Goal: Task Accomplishment & Management: Use online tool/utility

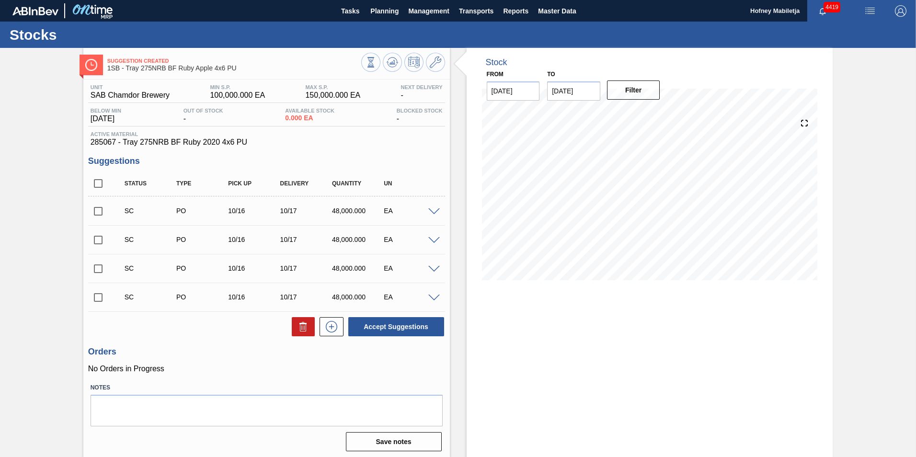
click at [101, 299] on input "checkbox" at bounding box center [98, 297] width 20 height 20
checkbox input "true"
drag, startPoint x: 97, startPoint y: 270, endPoint x: 97, endPoint y: 264, distance: 5.3
click at [97, 269] on input "checkbox" at bounding box center [98, 269] width 20 height 20
checkbox input "true"
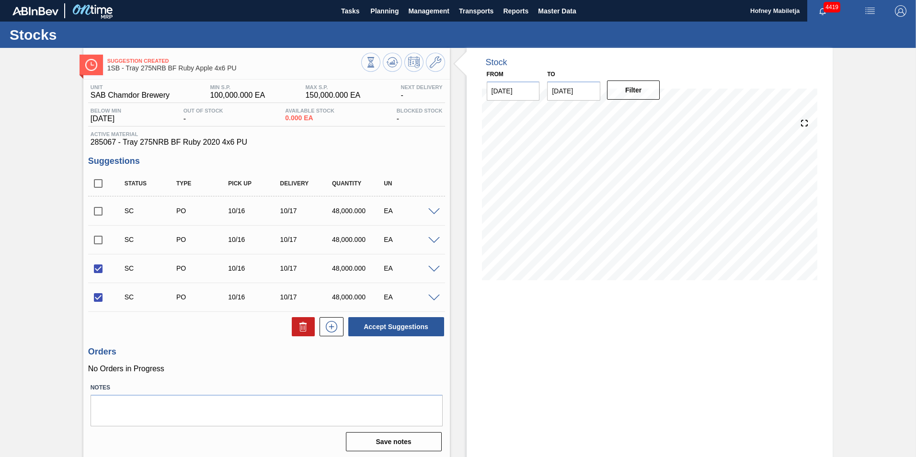
click at [97, 238] on input "checkbox" at bounding box center [98, 240] width 20 height 20
click at [393, 326] on button "Accept Suggestions" at bounding box center [396, 326] width 96 height 19
checkbox input "false"
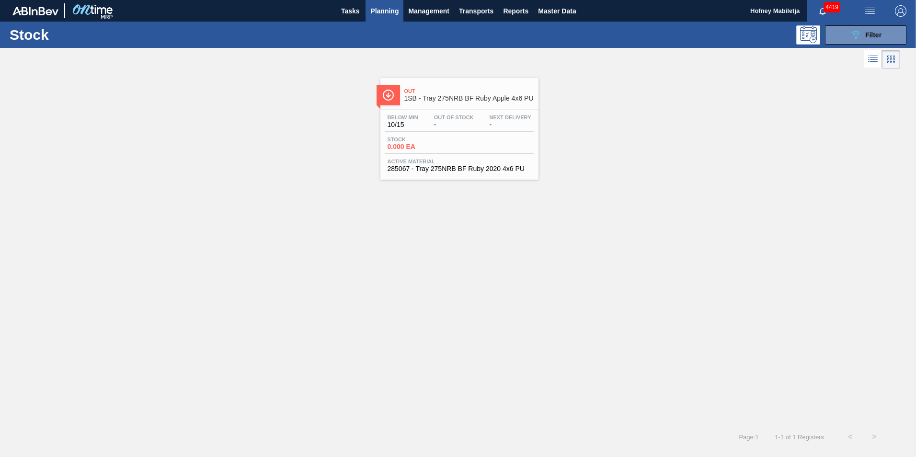
click at [441, 131] on div "Below Min 10/15 Out Of Stock - Next Delivery -" at bounding box center [459, 123] width 149 height 17
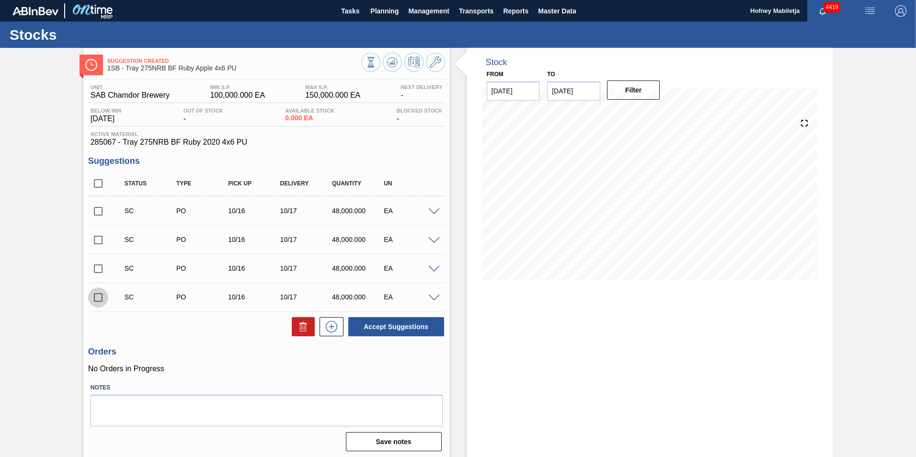
click at [100, 293] on input "checkbox" at bounding box center [98, 297] width 20 height 20
checkbox input "true"
click at [96, 264] on input "checkbox" at bounding box center [98, 269] width 20 height 20
checkbox input "true"
click at [97, 236] on input "checkbox" at bounding box center [98, 240] width 20 height 20
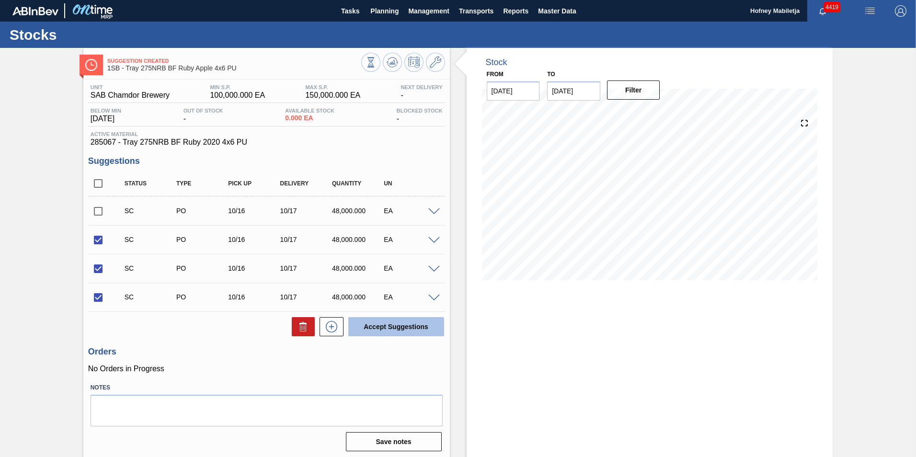
click at [412, 323] on button "Accept Suggestions" at bounding box center [396, 326] width 96 height 19
checkbox input "false"
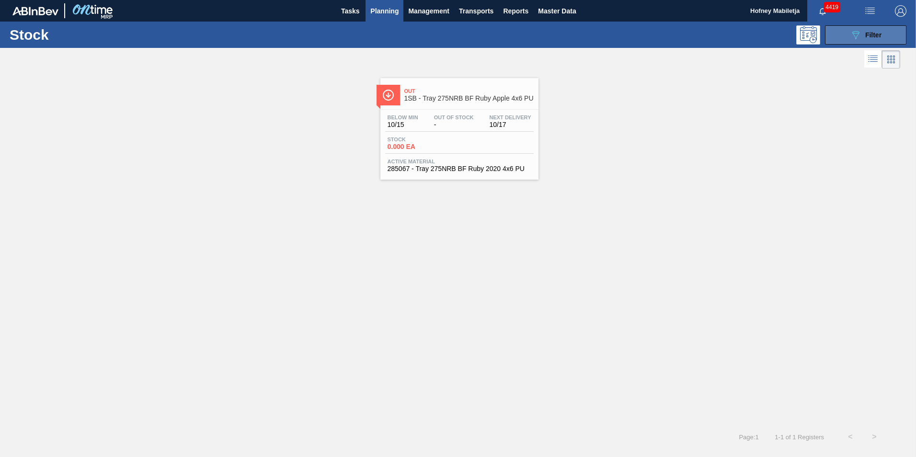
click at [882, 29] on div "089F7B8B-B2A5-4AFE-B5C0-19BA573D28AC Filter" at bounding box center [866, 34] width 32 height 11
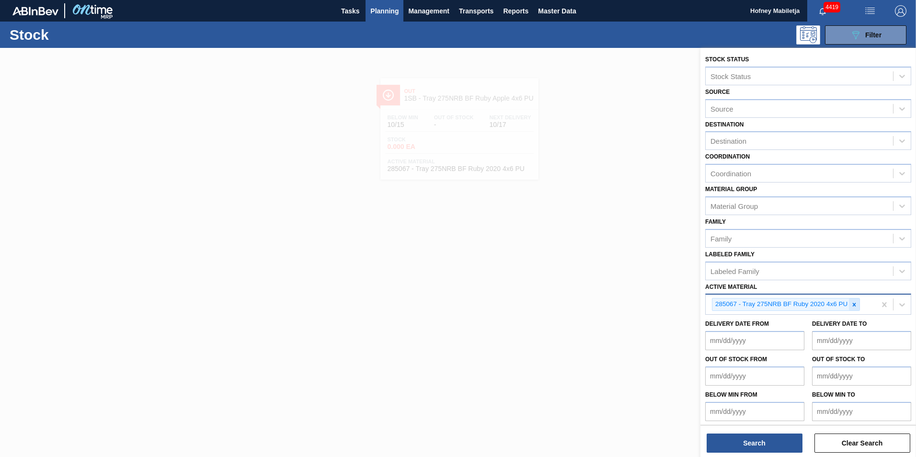
click at [856, 301] on icon at bounding box center [854, 304] width 7 height 7
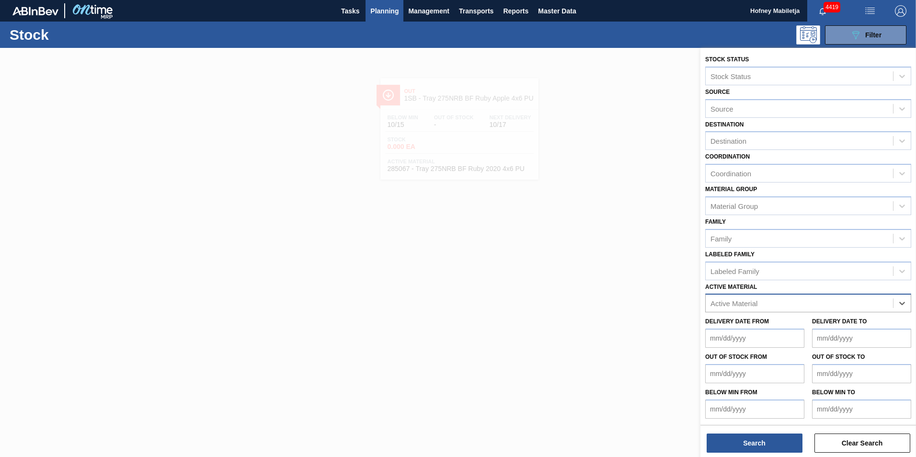
paste Material "285054"
type Material "285054"
click at [794, 330] on div "285054 - Tray 440 Can Redds MXD Vodka & Guarana" at bounding box center [808, 327] width 206 height 18
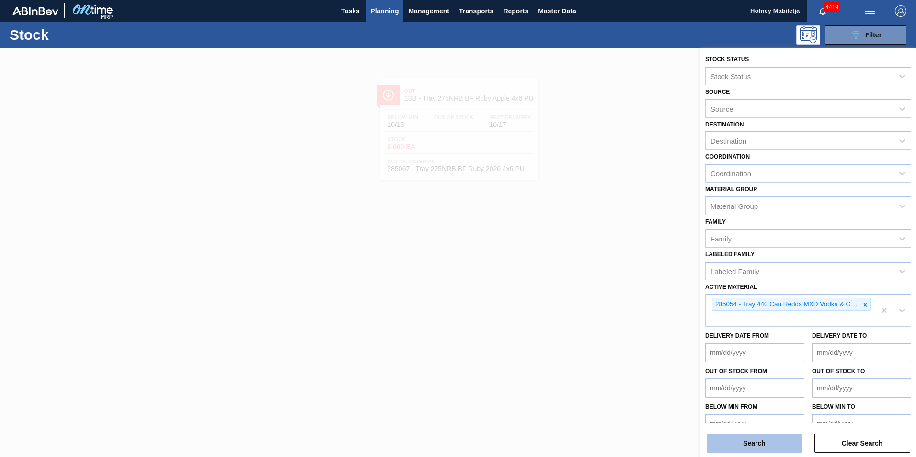
click at [763, 442] on button "Search" at bounding box center [755, 443] width 96 height 19
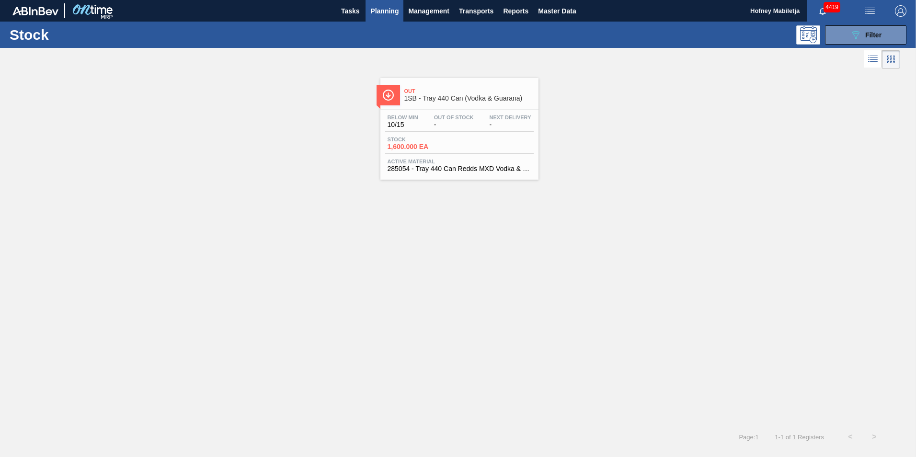
click at [462, 139] on div "Stock 1,600.000 EA" at bounding box center [459, 145] width 149 height 17
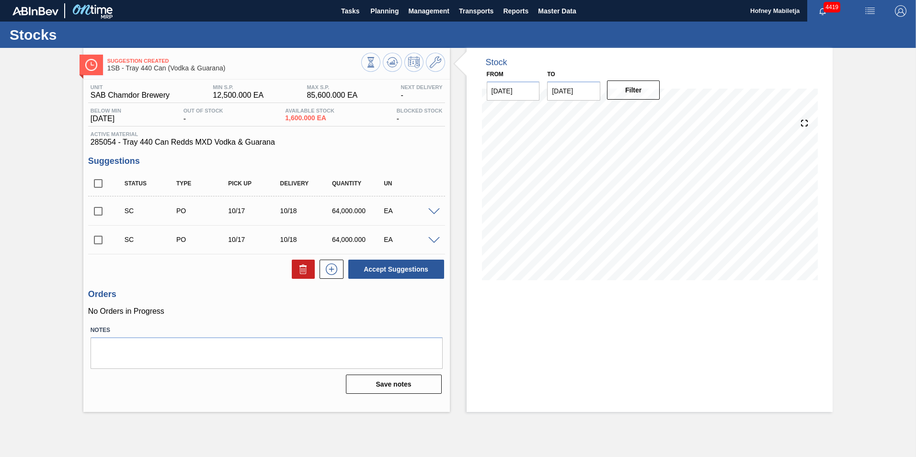
click at [97, 240] on input "checkbox" at bounding box center [98, 240] width 20 height 20
click at [408, 264] on button "Accept Suggestions" at bounding box center [396, 269] width 96 height 19
checkbox input "false"
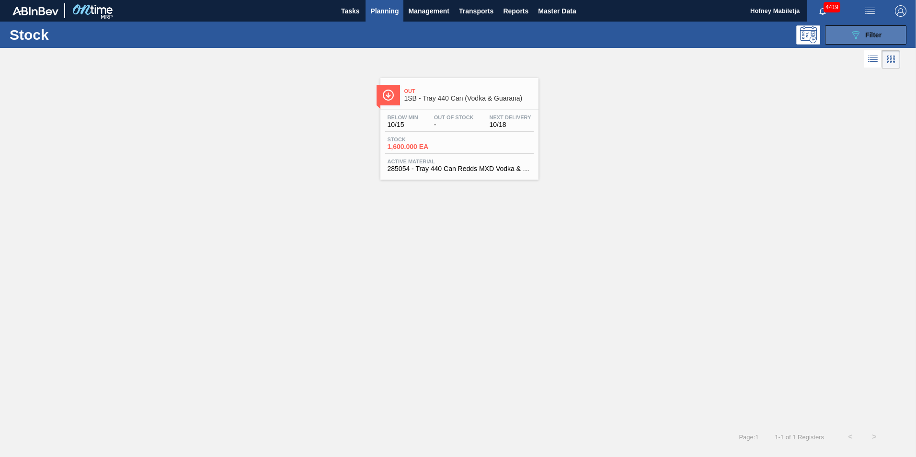
drag, startPoint x: 890, startPoint y: 33, endPoint x: 896, endPoint y: 32, distance: 5.8
click at [896, 32] on button "089F7B8B-B2A5-4AFE-B5C0-19BA573D28AC Filter" at bounding box center [865, 34] width 81 height 19
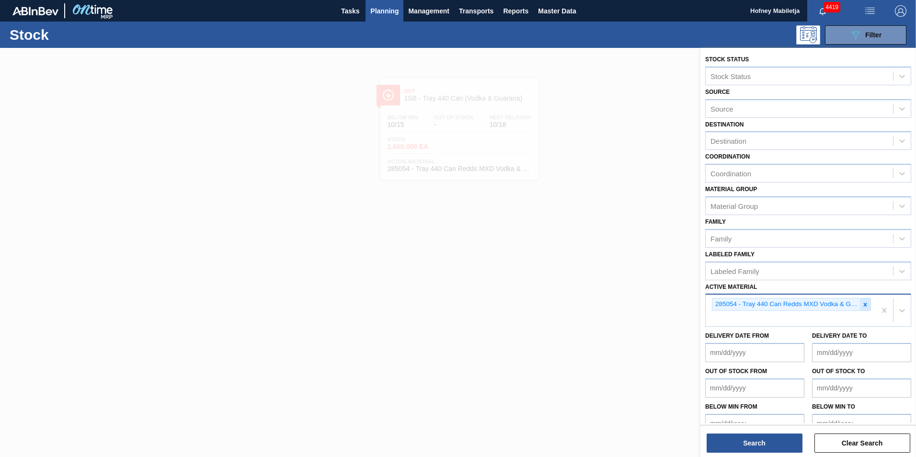
click at [866, 306] on icon at bounding box center [865, 304] width 7 height 7
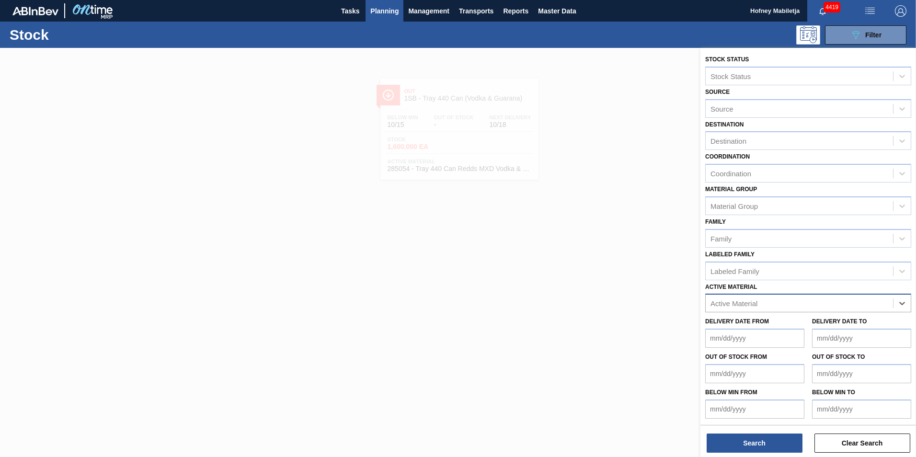
paste Material "285064"
type Material "285064"
click at [765, 321] on div "285064 - Tray 500CAN BF Litchi Seche 4x6 PU" at bounding box center [808, 327] width 206 height 18
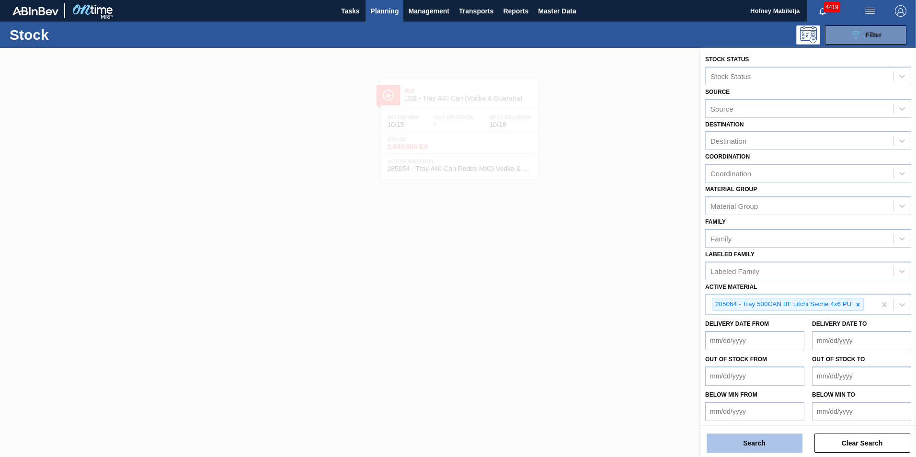
click at [765, 437] on button "Search" at bounding box center [755, 443] width 96 height 19
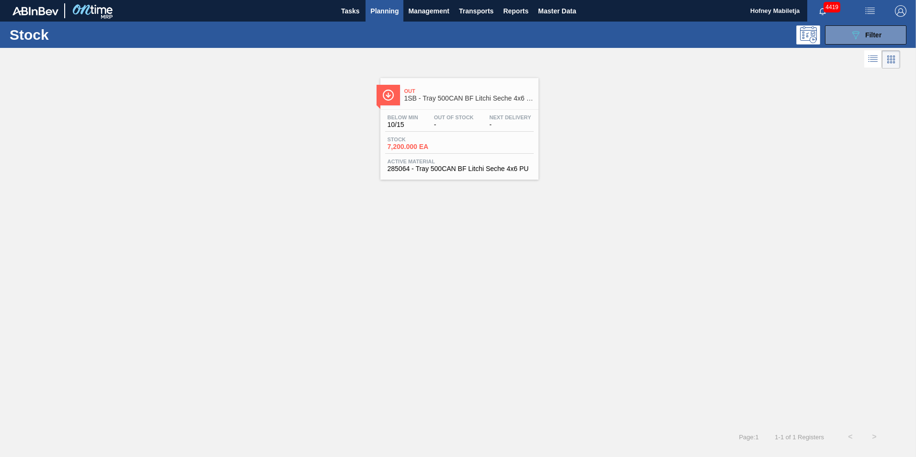
click at [453, 129] on div "Below Min 10/15 Out Of Stock - Next Delivery -" at bounding box center [459, 123] width 149 height 17
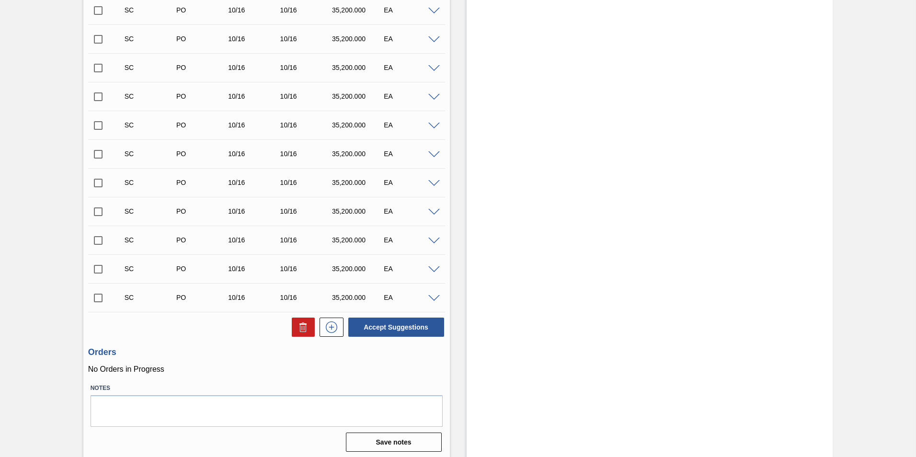
scroll to position [719, 0]
click at [97, 298] on input "checkbox" at bounding box center [98, 297] width 20 height 20
click at [393, 325] on button "Accept Suggestions" at bounding box center [396, 326] width 96 height 19
checkbox input "false"
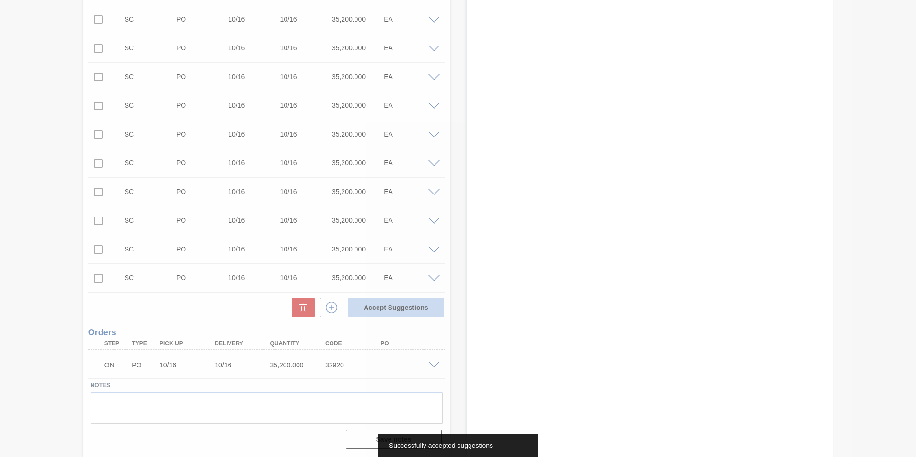
scroll to position [709, 0]
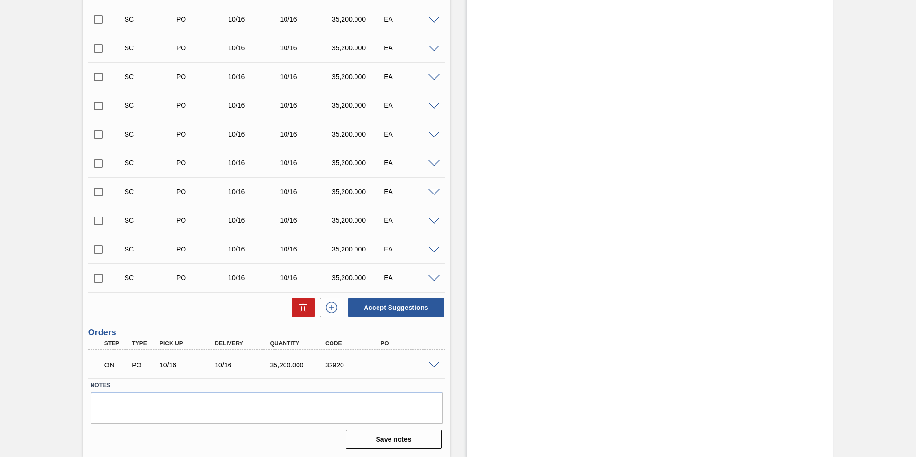
click at [94, 277] on input "checkbox" at bounding box center [98, 278] width 20 height 20
click at [379, 309] on button "Accept Suggestions" at bounding box center [396, 307] width 96 height 19
checkbox input "false"
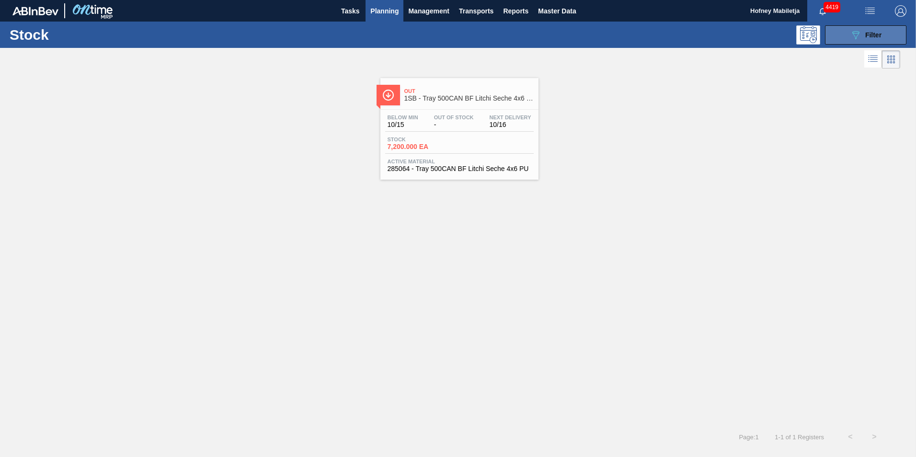
click at [870, 39] on div "089F7B8B-B2A5-4AFE-B5C0-19BA573D28AC Filter" at bounding box center [866, 34] width 32 height 11
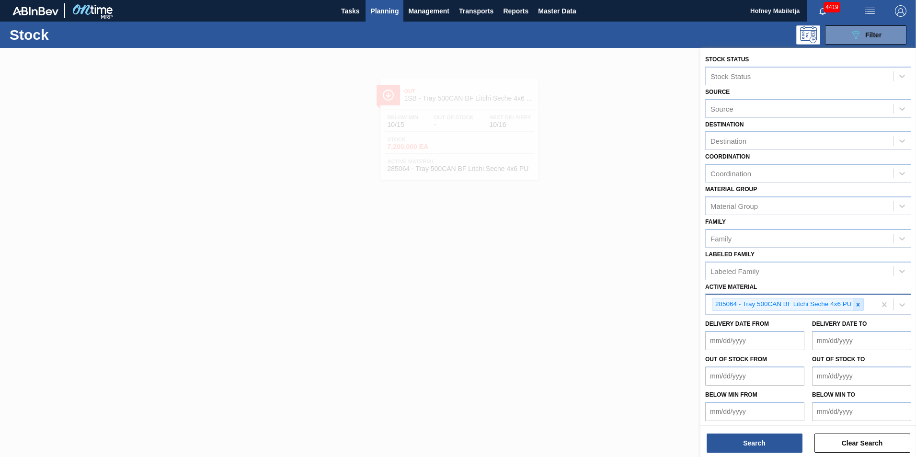
click at [856, 304] on icon at bounding box center [858, 304] width 7 height 7
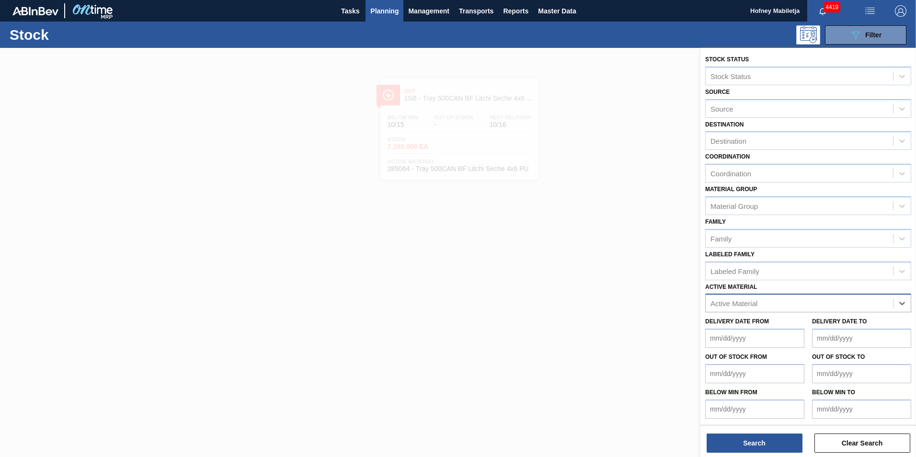
paste Material "285066"
type Material "285066"
click at [755, 327] on div "285066 - Tray 500 CAN Vogue 20 4x6 PU" at bounding box center [808, 327] width 206 height 18
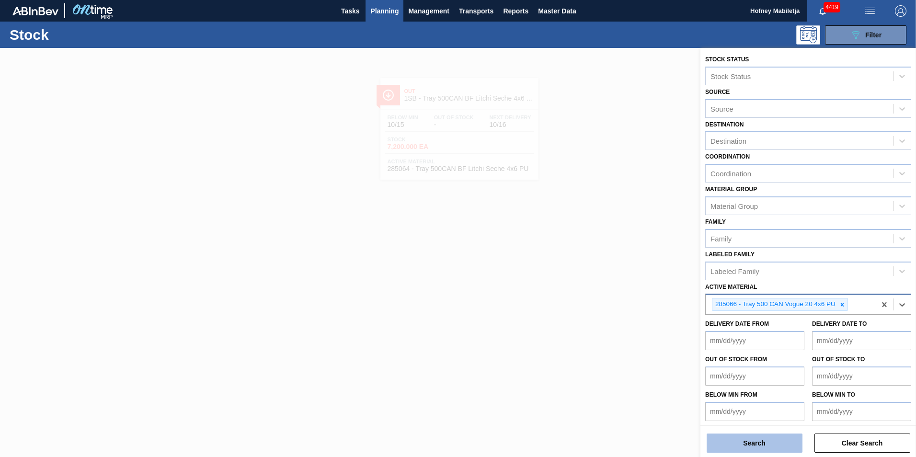
click at [763, 444] on button "Search" at bounding box center [755, 443] width 96 height 19
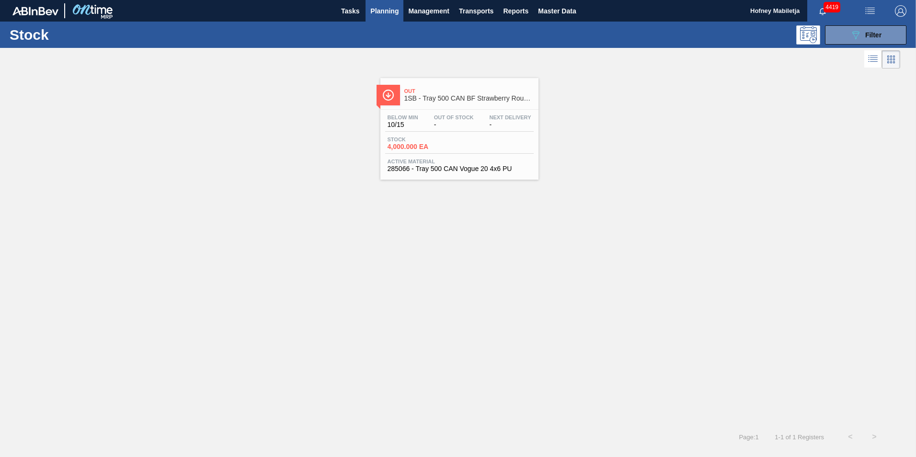
click at [465, 138] on div "Stock 4,000.000 EA" at bounding box center [459, 145] width 149 height 17
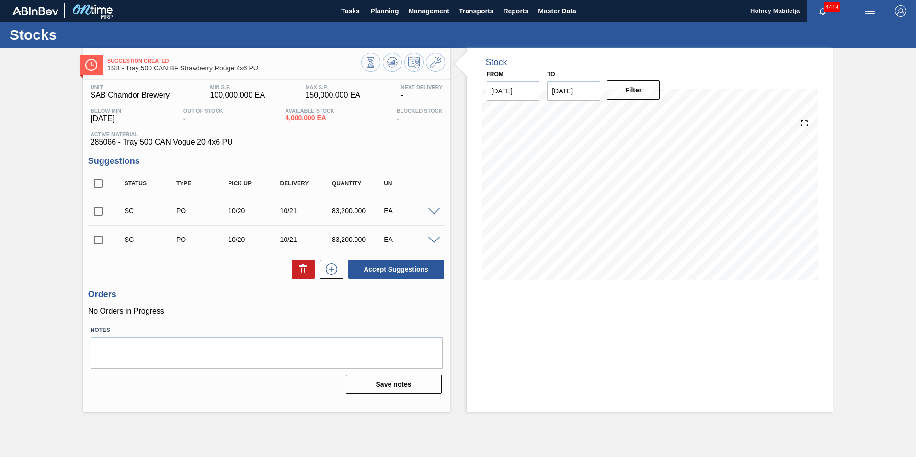
click at [99, 237] on input "checkbox" at bounding box center [98, 240] width 20 height 20
click at [396, 270] on button "Accept Suggestions" at bounding box center [396, 269] width 96 height 19
checkbox input "false"
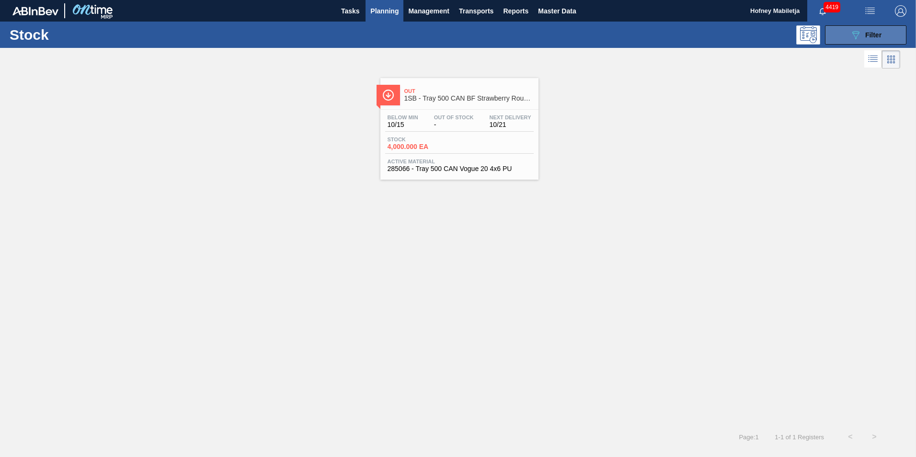
click at [873, 38] on div "089F7B8B-B2A5-4AFE-B5C0-19BA573D28AC Filter" at bounding box center [866, 34] width 32 height 11
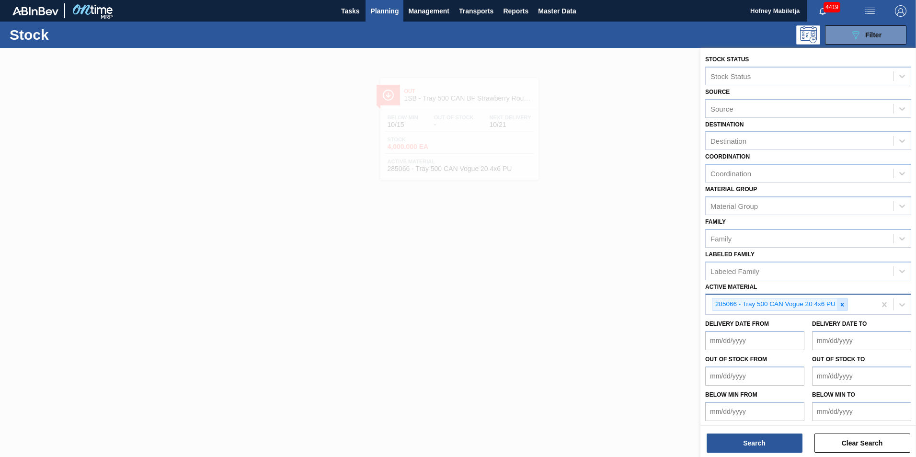
click at [845, 306] on icon at bounding box center [842, 304] width 7 height 7
paste Material "285068"
type Material "285068"
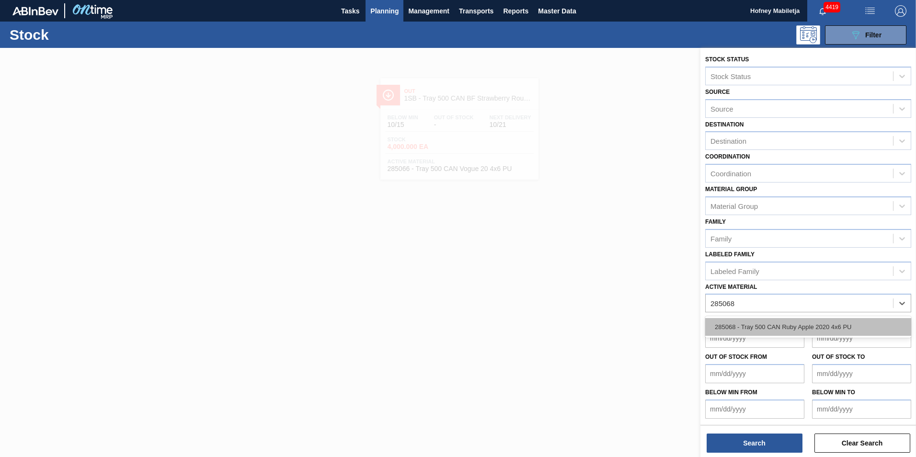
click at [778, 326] on div "285068 - Tray 500 CAN Ruby Apple 2020 4x6 PU" at bounding box center [808, 327] width 206 height 18
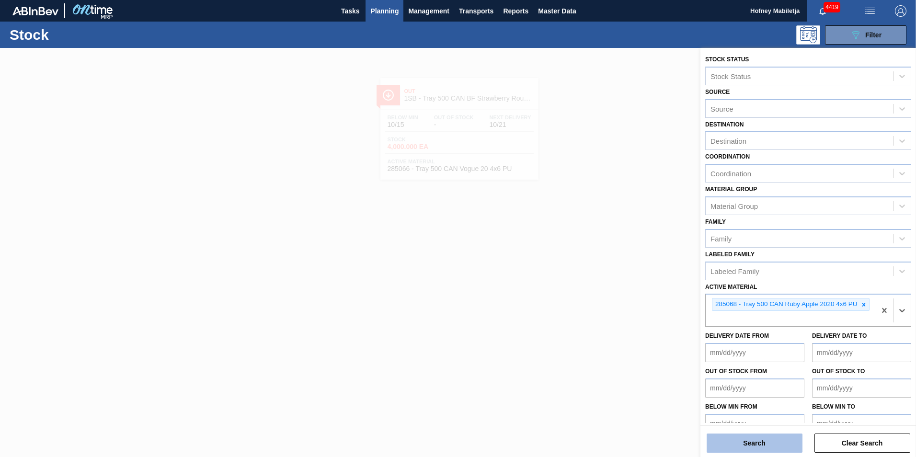
click at [777, 446] on button "Search" at bounding box center [755, 443] width 96 height 19
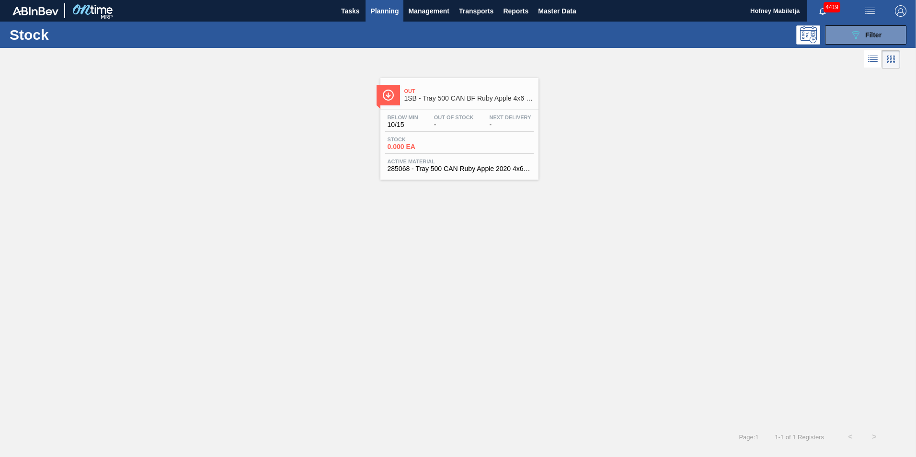
click at [474, 123] on div "Out Of Stock -" at bounding box center [454, 122] width 45 height 14
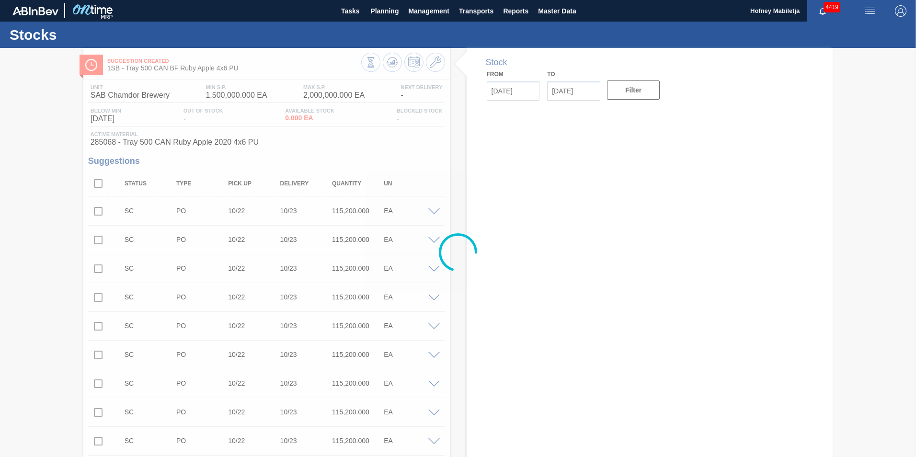
type input "[DATE]"
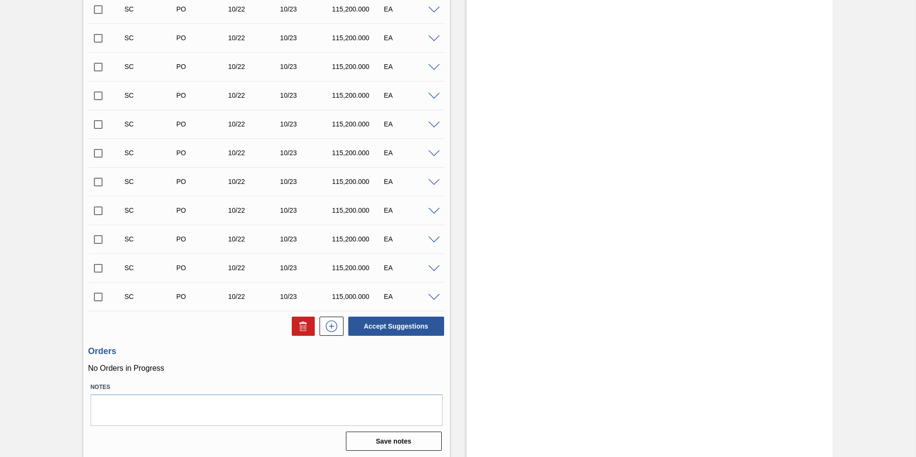
scroll to position [405, 0]
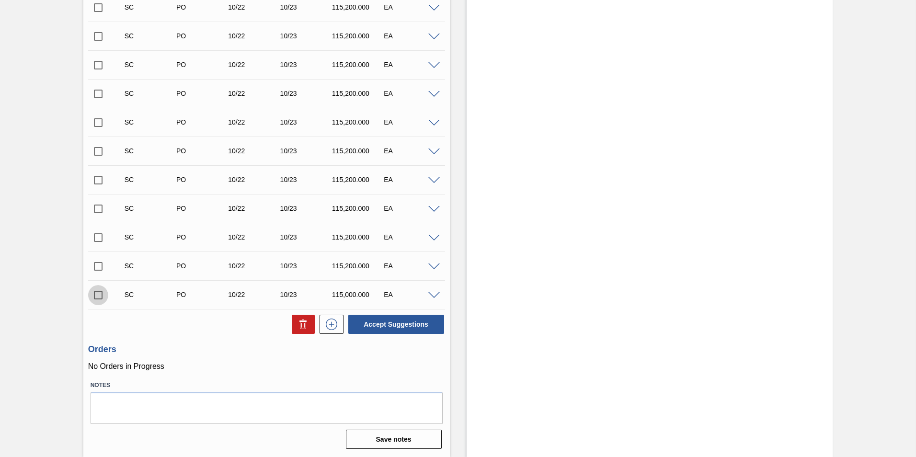
click at [99, 293] on input "checkbox" at bounding box center [98, 295] width 20 height 20
click at [385, 323] on button "Accept Suggestions" at bounding box center [396, 324] width 96 height 19
checkbox input "false"
click at [95, 294] on input "checkbox" at bounding box center [98, 295] width 20 height 20
click at [394, 326] on button "Accept Suggestions" at bounding box center [396, 324] width 96 height 19
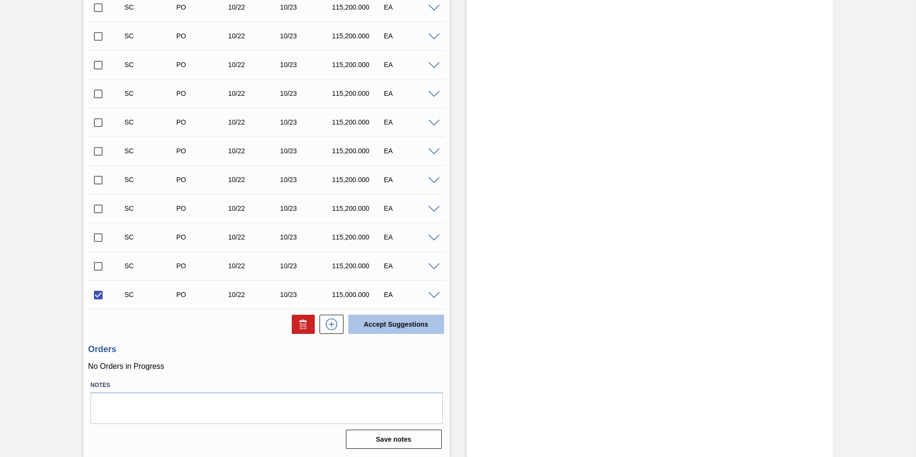
checkbox input "false"
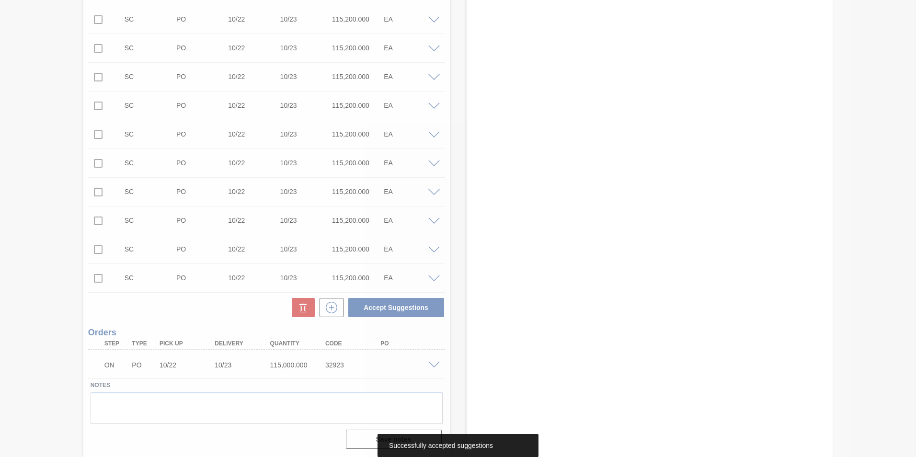
scroll to position [393, 0]
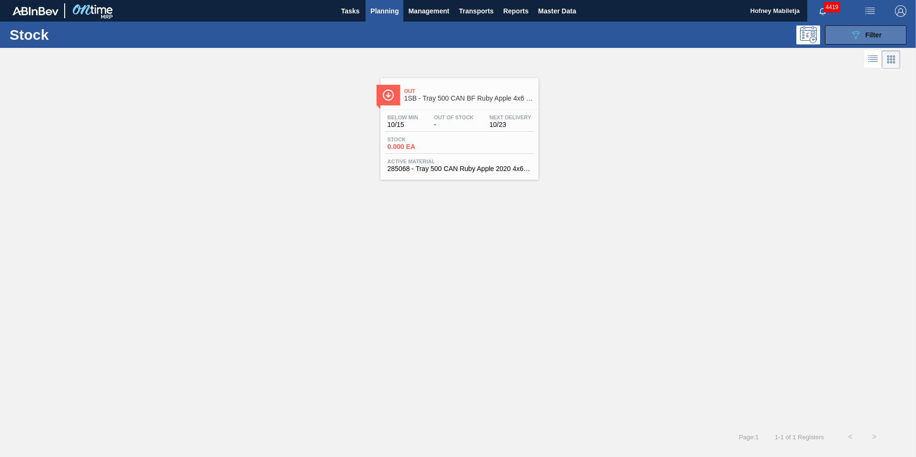
click at [892, 30] on button "089F7B8B-B2A5-4AFE-B5C0-19BA573D28AC Filter" at bounding box center [865, 34] width 81 height 19
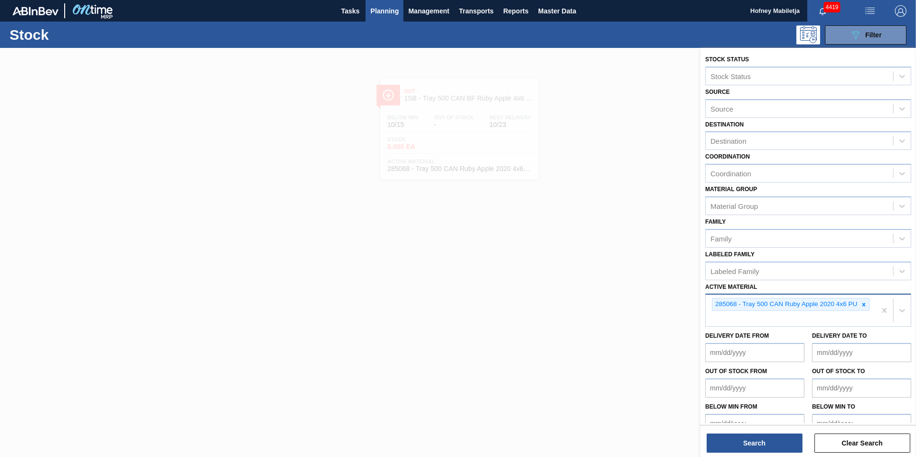
click at [863, 303] on icon at bounding box center [864, 304] width 7 height 7
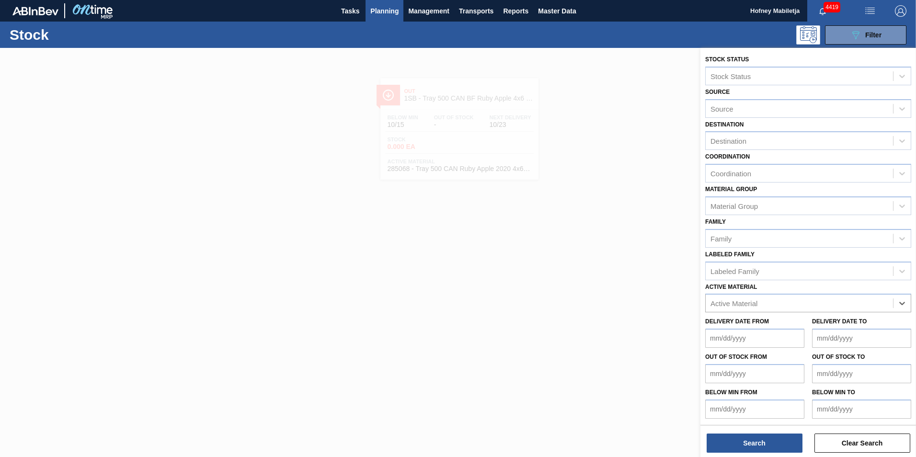
paste Material "285125"
type Material "285125"
click at [770, 327] on div "285125 - Shrinkfilm B/C MXD Vod & Guarana Can" at bounding box center [808, 327] width 206 height 18
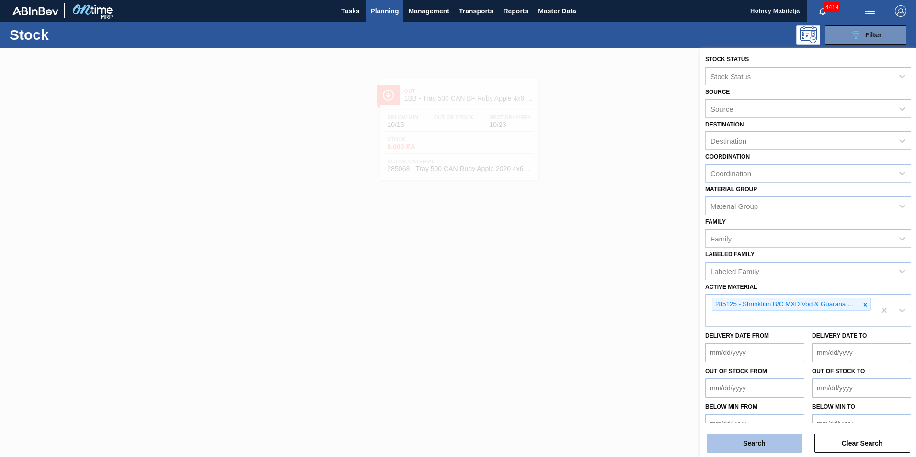
click at [772, 439] on button "Search" at bounding box center [755, 443] width 96 height 19
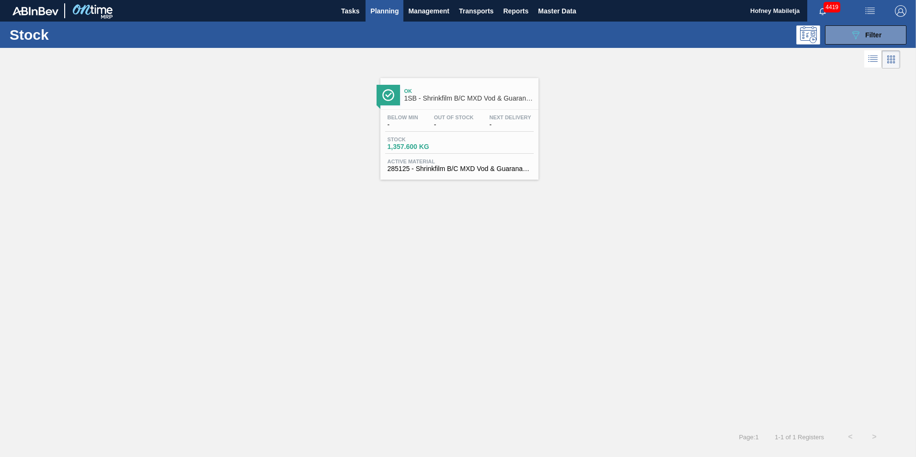
click at [494, 138] on div "Stock 1,357.600 KG" at bounding box center [459, 145] width 149 height 17
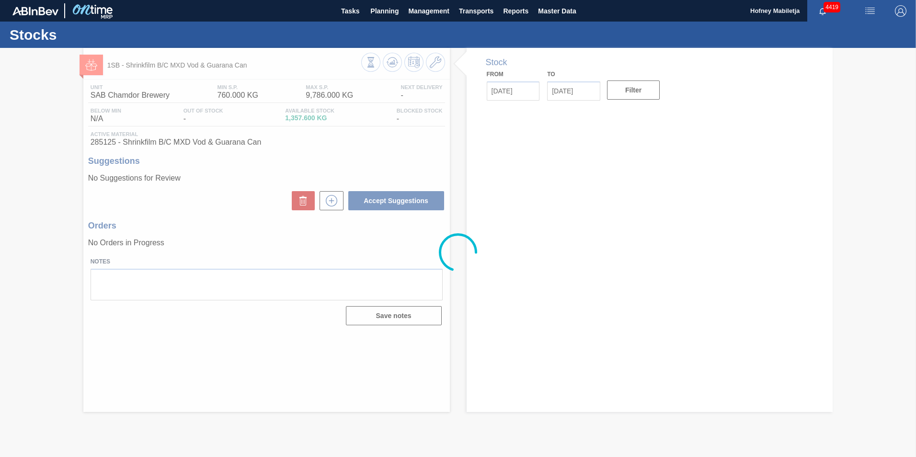
type input "[DATE]"
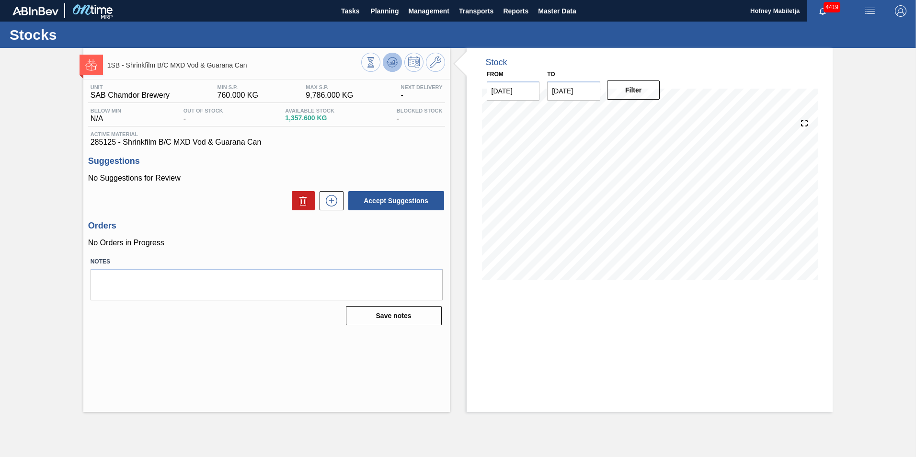
click at [393, 61] on icon at bounding box center [392, 62] width 11 height 11
click at [392, 65] on icon at bounding box center [392, 62] width 11 height 11
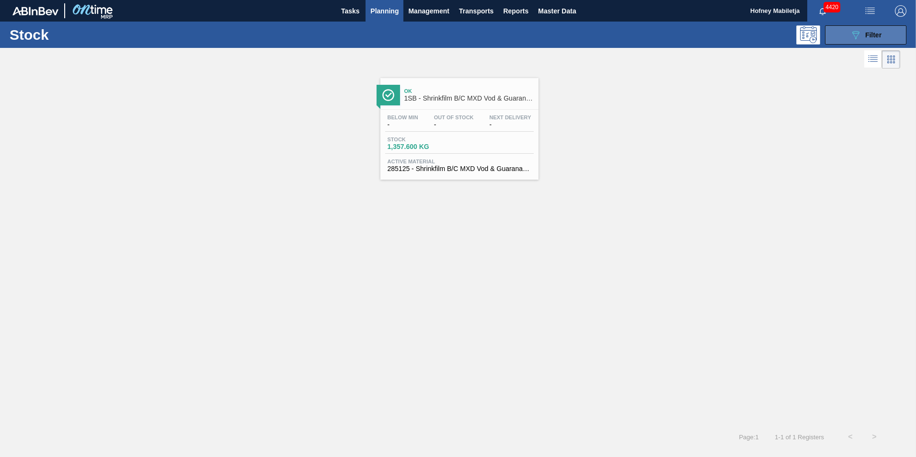
click at [886, 35] on button "089F7B8B-B2A5-4AFE-B5C0-19BA573D28AC Filter" at bounding box center [865, 34] width 81 height 19
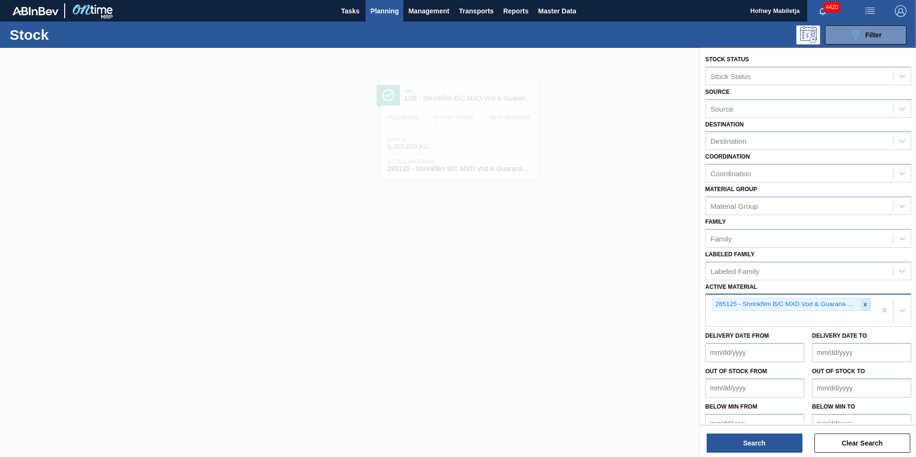
click at [862, 303] on icon at bounding box center [865, 304] width 7 height 7
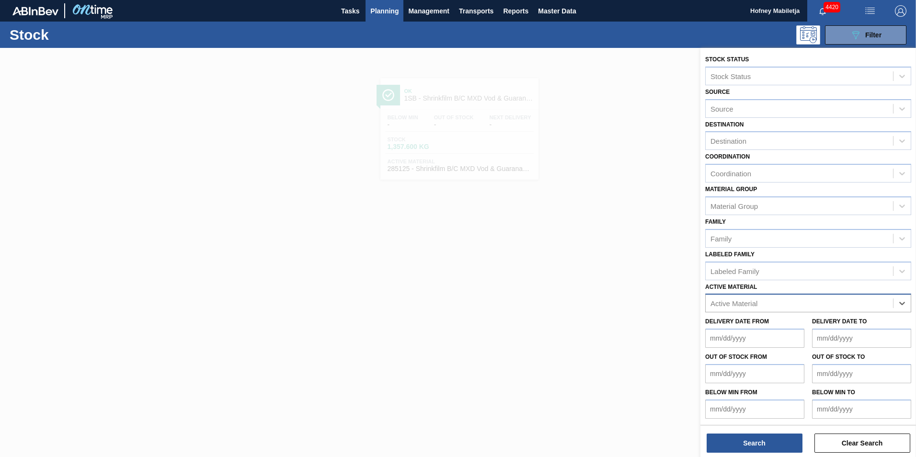
paste Material "284577"
type Material "284577"
click at [785, 326] on div "284577 - Shrink Print 500 CAN Vogue PU" at bounding box center [808, 327] width 206 height 18
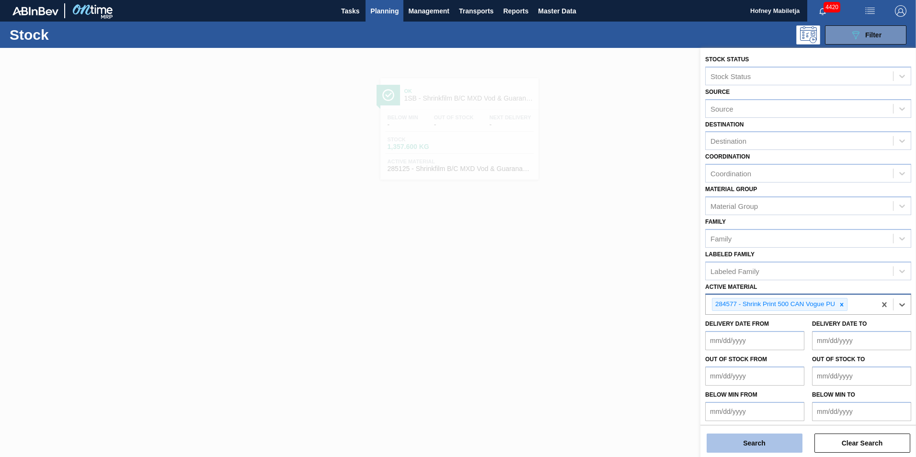
click at [763, 446] on button "Search" at bounding box center [755, 443] width 96 height 19
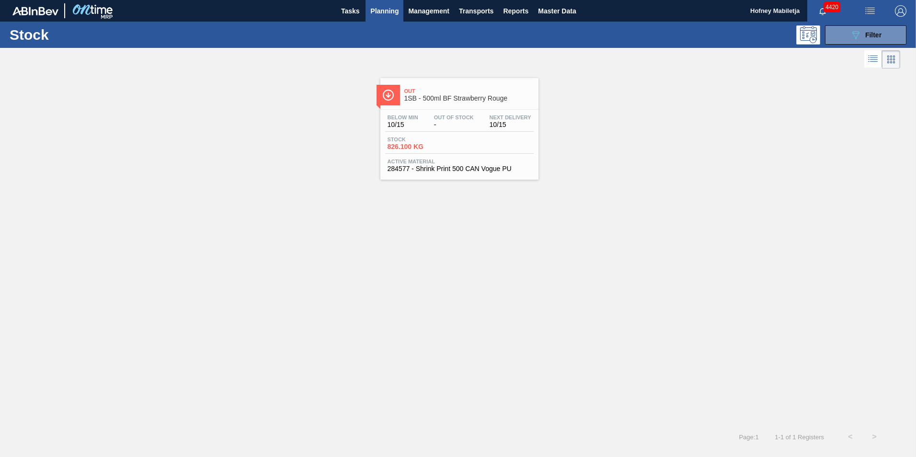
click at [458, 124] on span "-" at bounding box center [454, 124] width 40 height 7
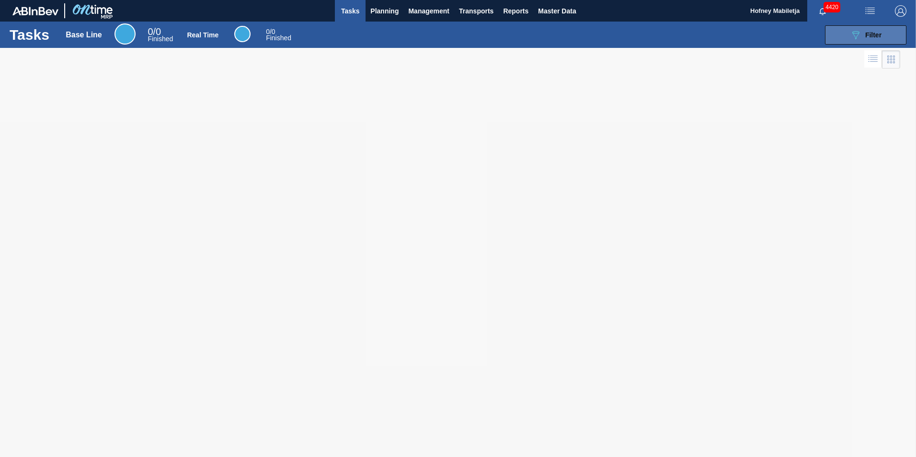
click at [886, 36] on button "089F7B8B-B2A5-4AFE-B5C0-19BA573D28AC Filter" at bounding box center [865, 34] width 81 height 19
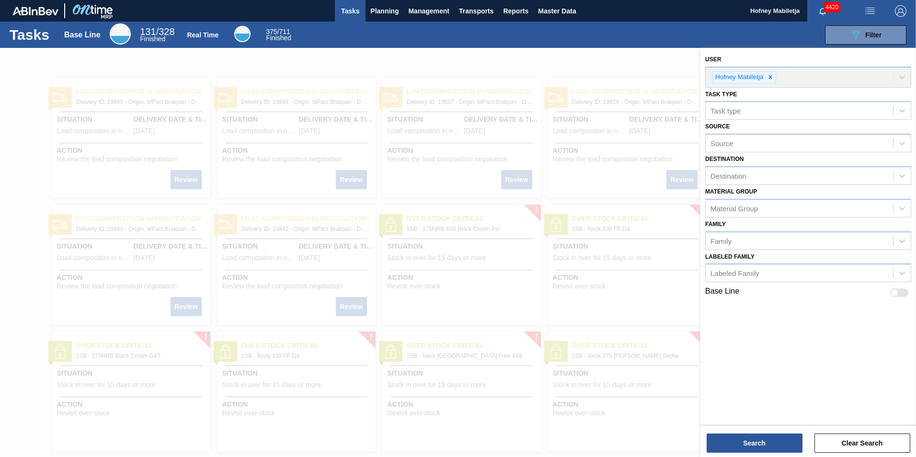
click at [555, 45] on div "Tasks Base Line 131 / 328 Finished Real Time 375 / 711 Finished 089F7B8B-B2A5-4…" at bounding box center [458, 35] width 916 height 26
click at [385, 8] on span "Planning" at bounding box center [384, 10] width 28 height 11
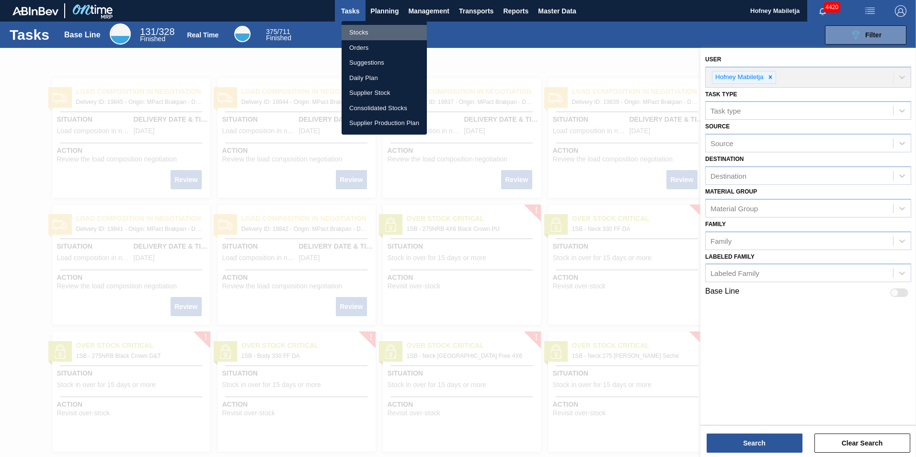
drag, startPoint x: 367, startPoint y: 33, endPoint x: 370, endPoint y: 40, distance: 8.4
click at [367, 33] on li "Stocks" at bounding box center [384, 32] width 85 height 15
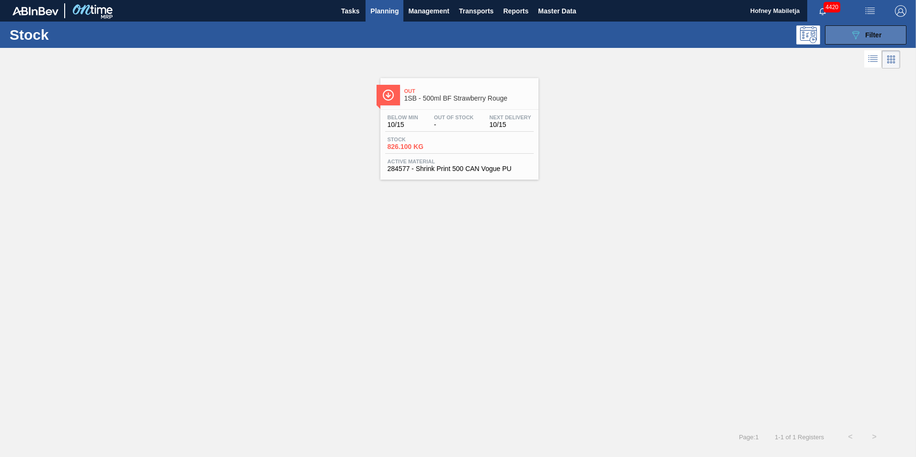
click at [885, 34] on button "089F7B8B-B2A5-4AFE-B5C0-19BA573D28AC Filter" at bounding box center [865, 34] width 81 height 19
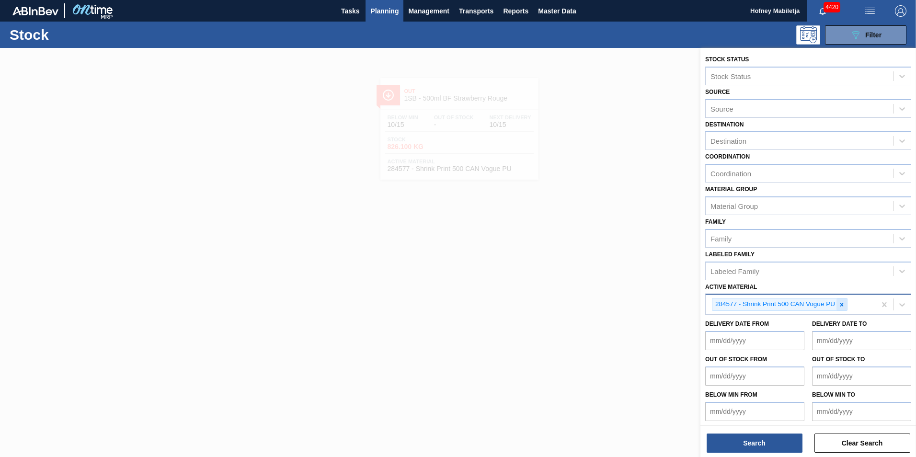
click at [842, 303] on icon at bounding box center [842, 304] width 7 height 7
paste Material "285125"
type Material "285125"
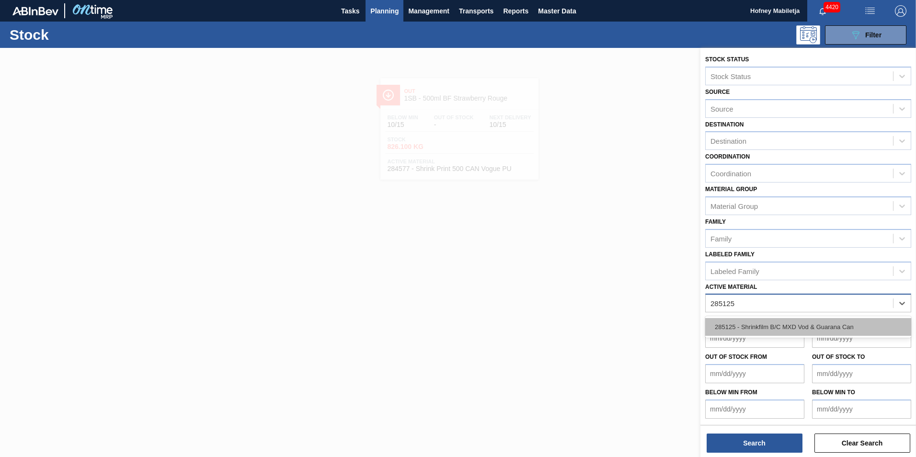
click at [775, 323] on div "285125 - Shrinkfilm B/C MXD Vod & Guarana Can" at bounding box center [808, 327] width 206 height 18
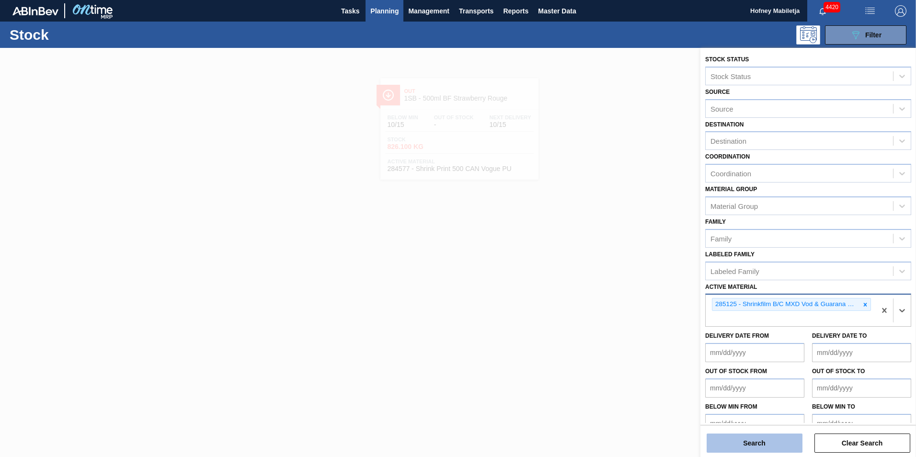
click at [770, 442] on button "Search" at bounding box center [755, 443] width 96 height 19
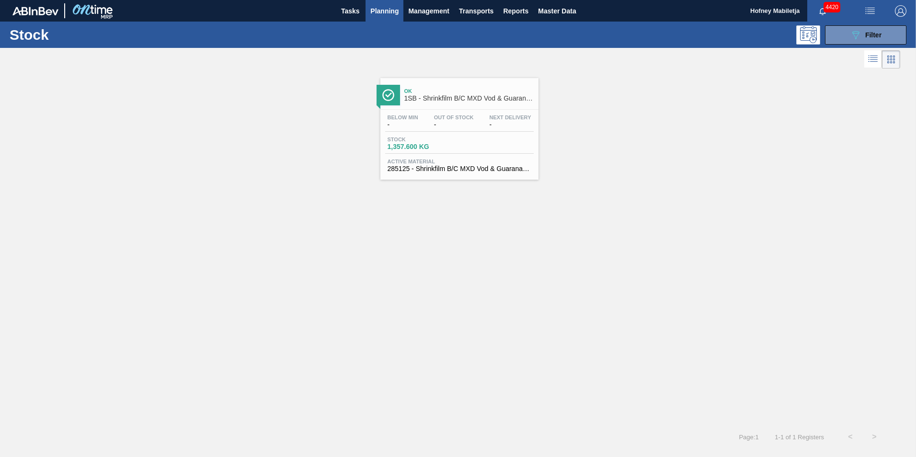
click at [478, 122] on div "Below Min - Out Of Stock - Next Delivery -" at bounding box center [459, 123] width 149 height 17
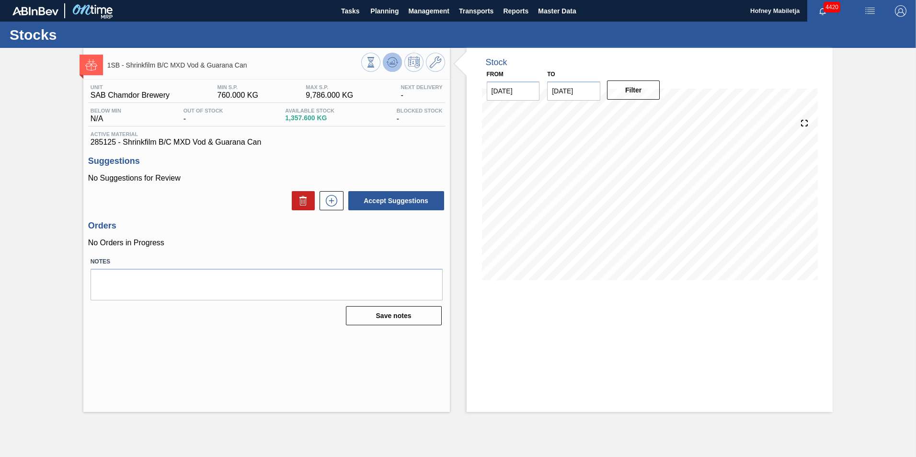
click at [393, 65] on icon at bounding box center [392, 62] width 11 height 11
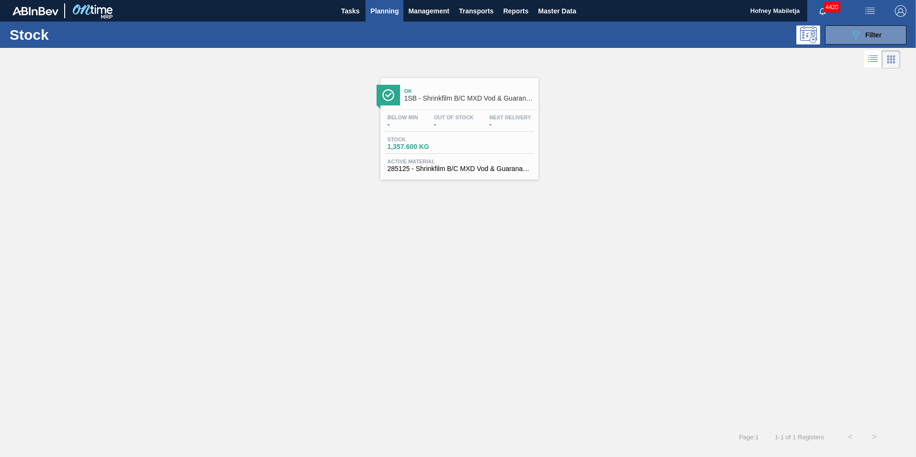
click at [469, 138] on div "Stock 1,357.600 KG" at bounding box center [459, 145] width 149 height 17
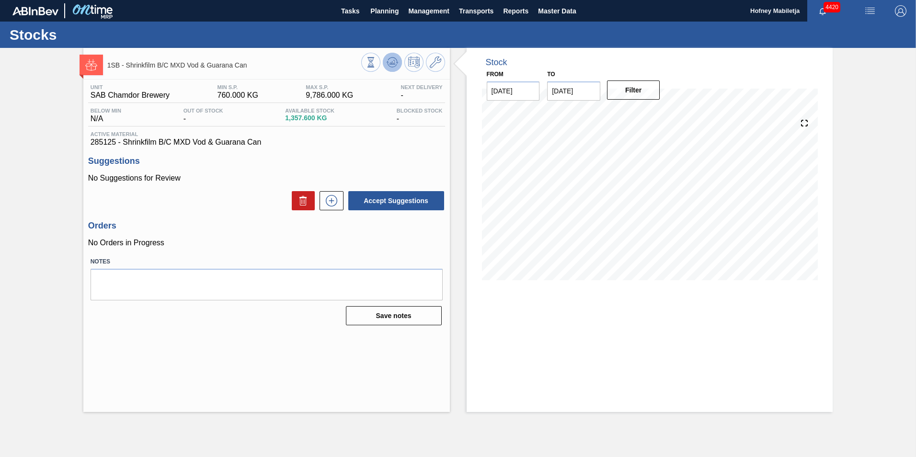
click at [393, 66] on icon at bounding box center [392, 62] width 11 height 11
click at [395, 57] on icon at bounding box center [392, 62] width 11 height 11
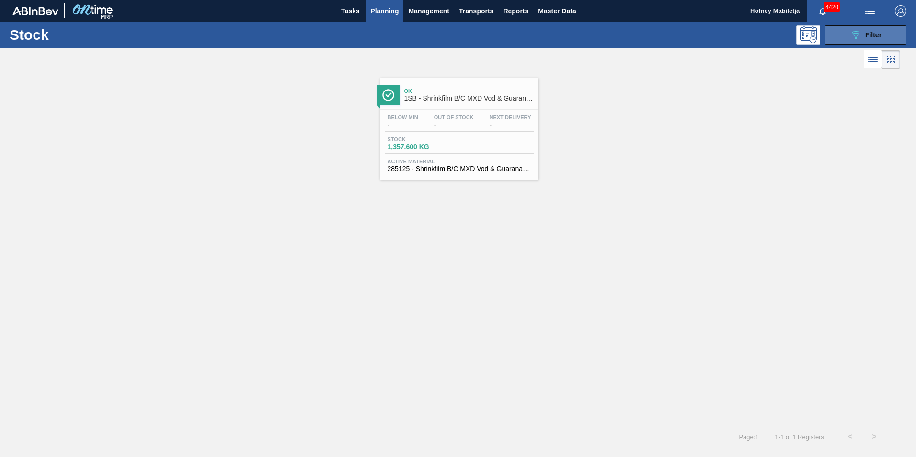
click at [874, 32] on span "Filter" at bounding box center [873, 35] width 16 height 8
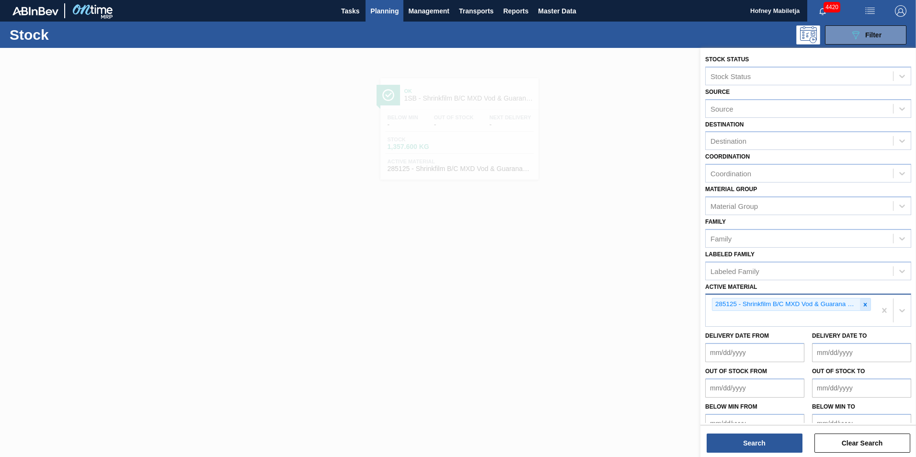
click at [862, 301] on icon at bounding box center [865, 304] width 7 height 7
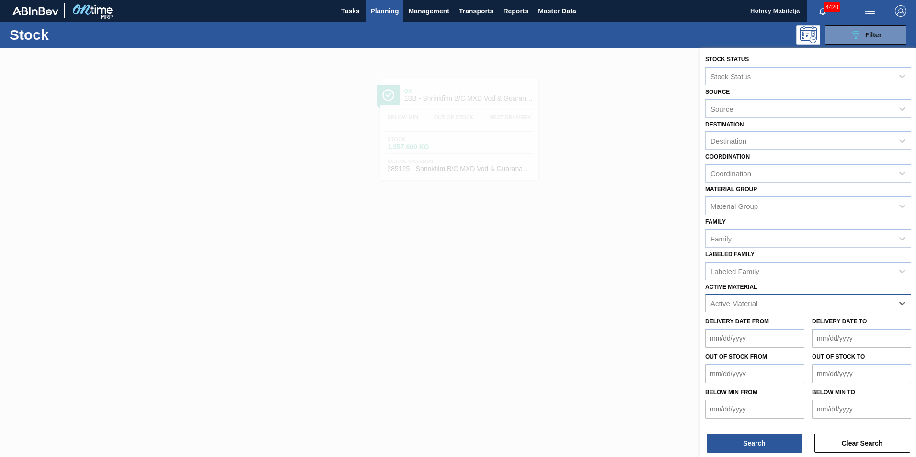
paste Material "285067"
type Material "285067"
click at [780, 327] on div "285067 - Tray 275NRB BF Ruby 2020 4x6 PU" at bounding box center [808, 327] width 206 height 18
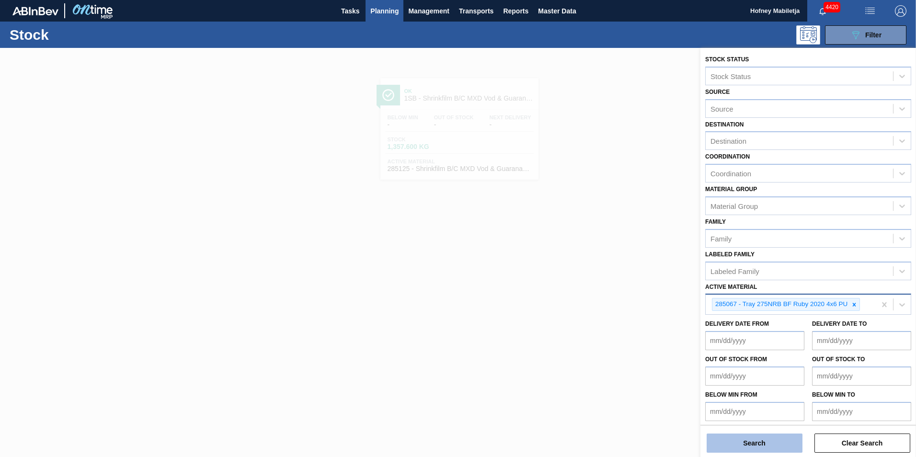
click at [763, 439] on button "Search" at bounding box center [755, 443] width 96 height 19
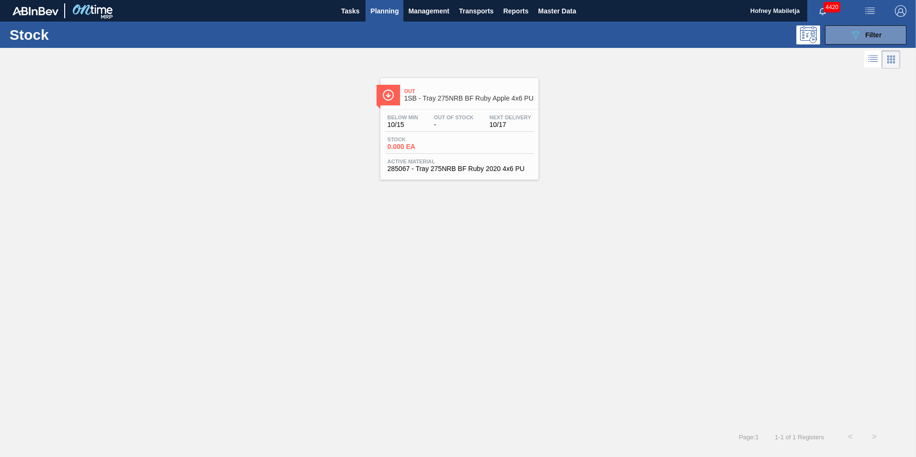
click at [470, 122] on span "-" at bounding box center [454, 124] width 40 height 7
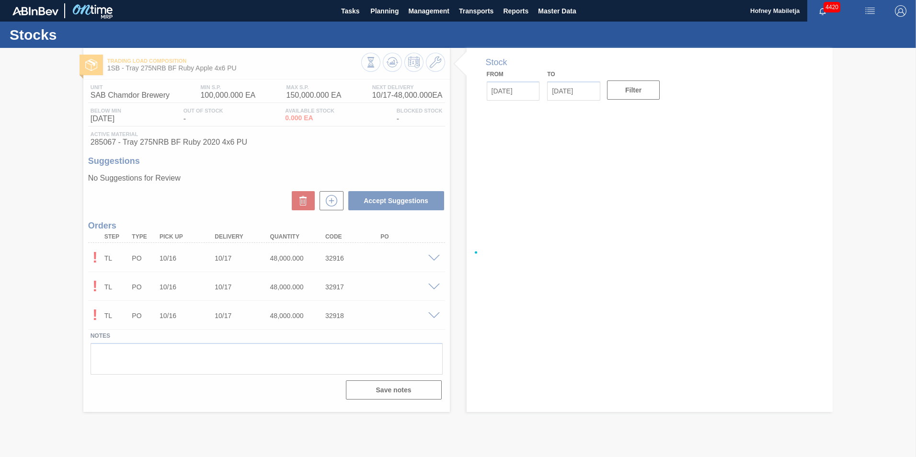
type up32916 "[DATE]"
type input "[DATE]"
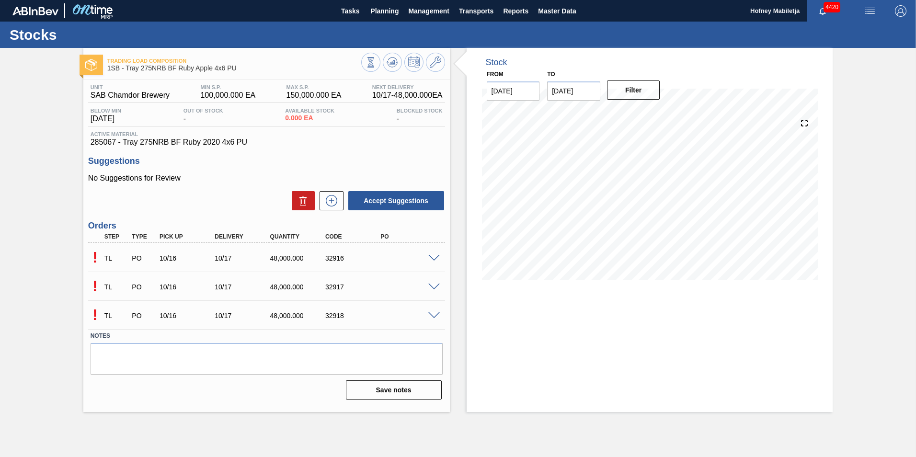
click at [435, 259] on span at bounding box center [433, 258] width 11 height 7
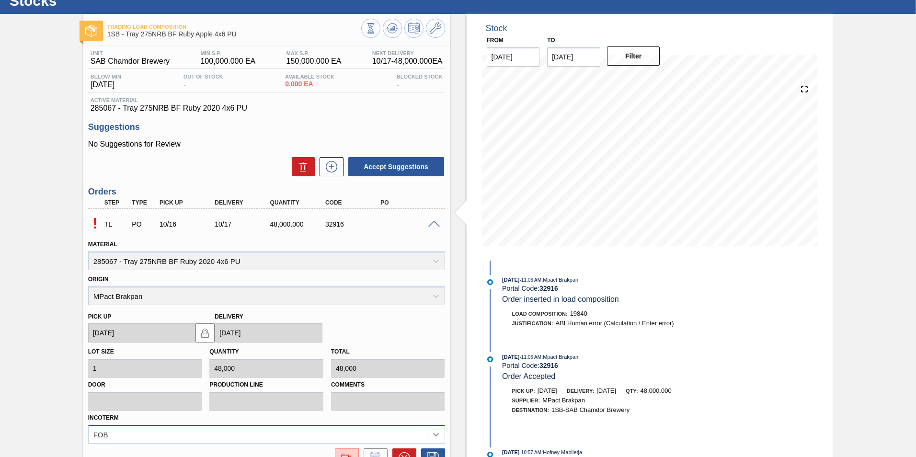
scroll to position [183, 0]
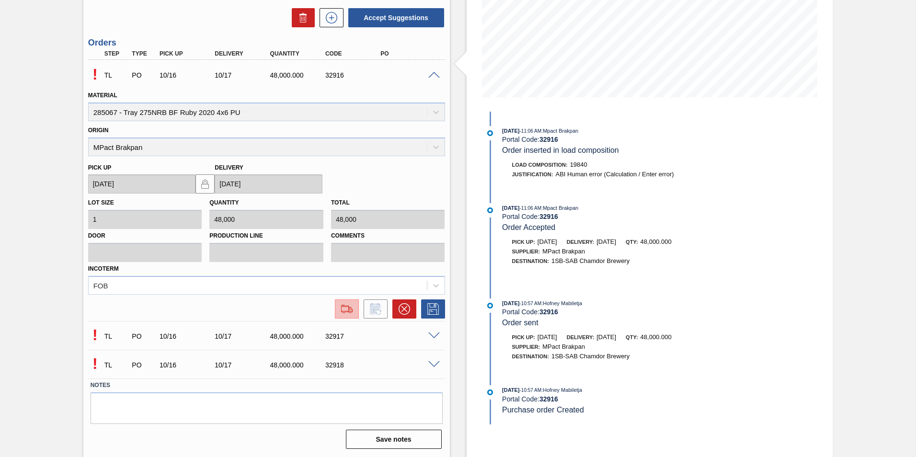
click at [346, 306] on img at bounding box center [346, 308] width 15 height 11
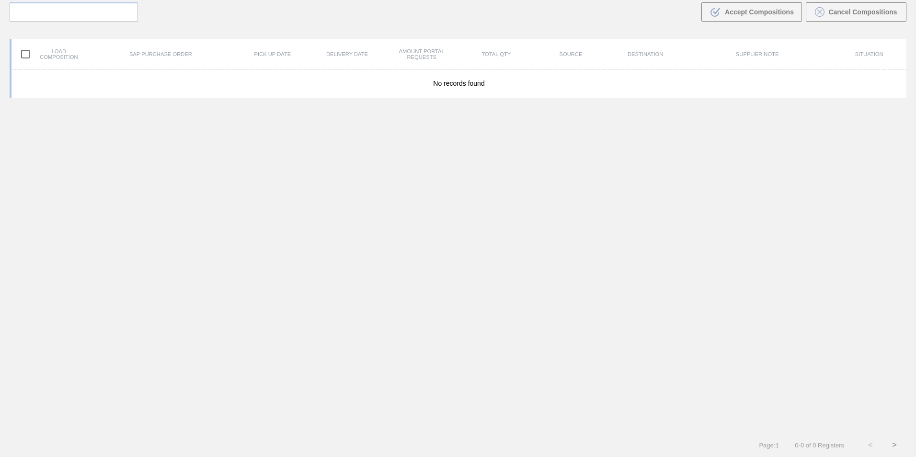
scroll to position [69, 0]
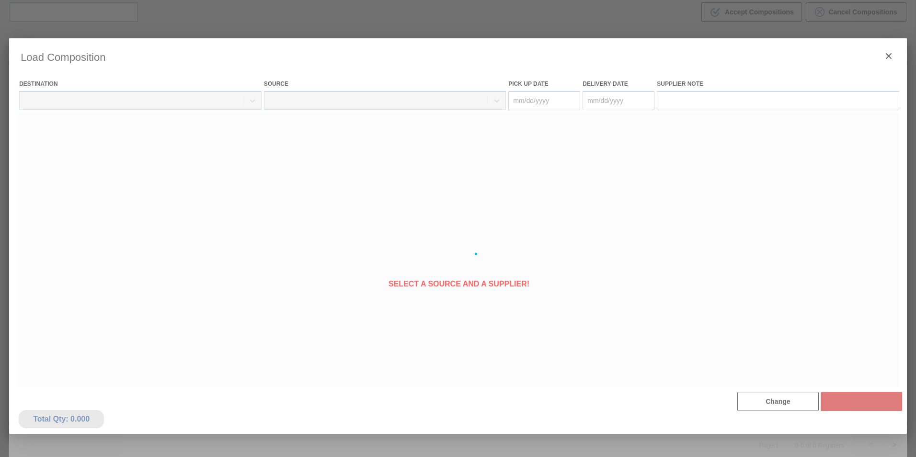
type Date "[DATE]"
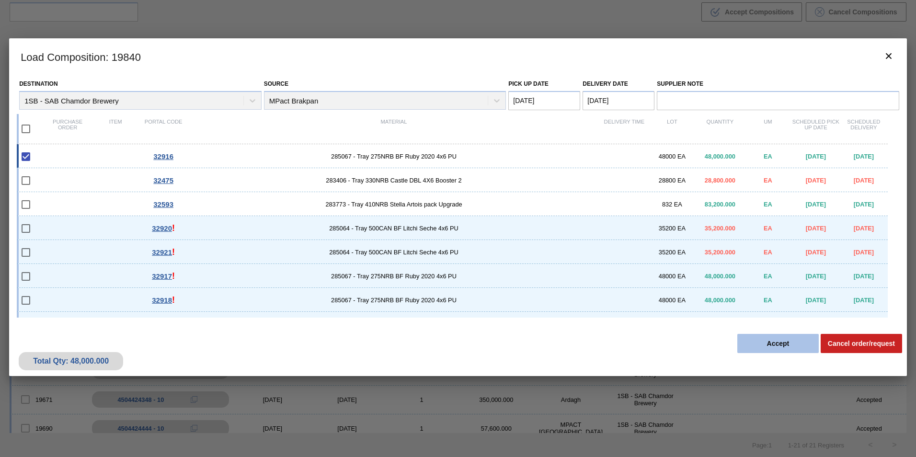
click at [777, 343] on button "Accept" at bounding box center [777, 343] width 81 height 19
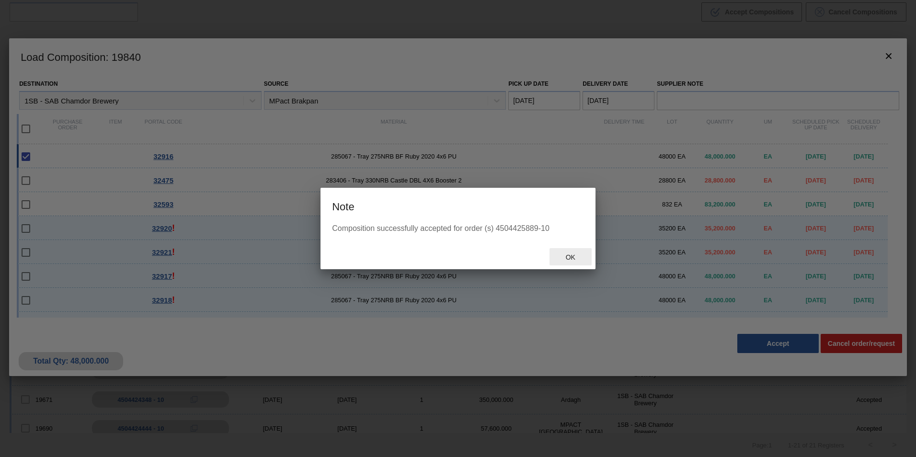
click at [570, 256] on span "Ok" at bounding box center [570, 257] width 25 height 8
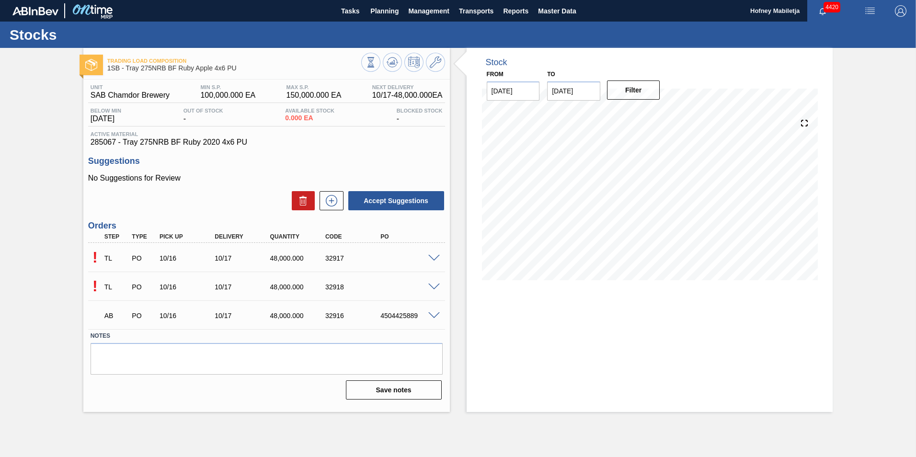
click at [432, 286] on span at bounding box center [433, 287] width 11 height 7
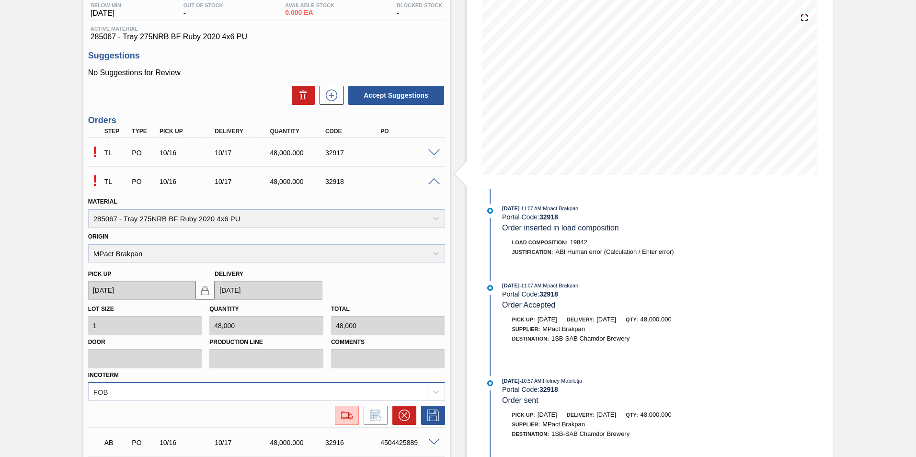
scroll to position [144, 0]
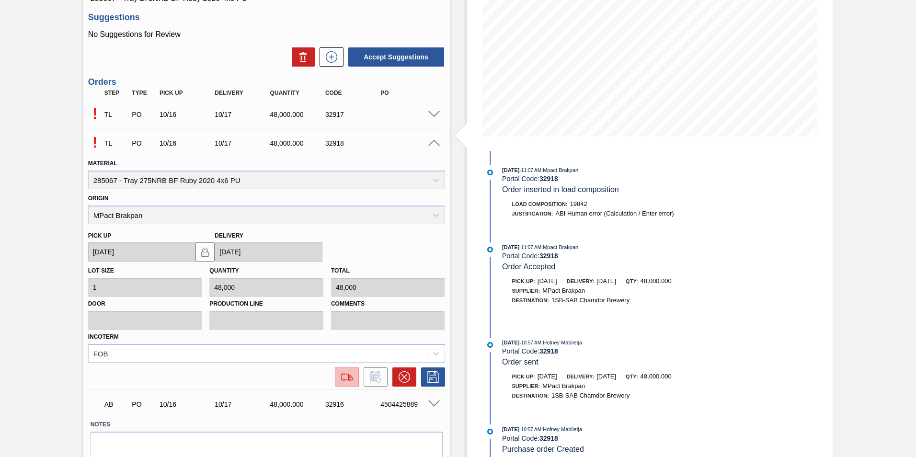
click at [345, 374] on img at bounding box center [346, 376] width 15 height 11
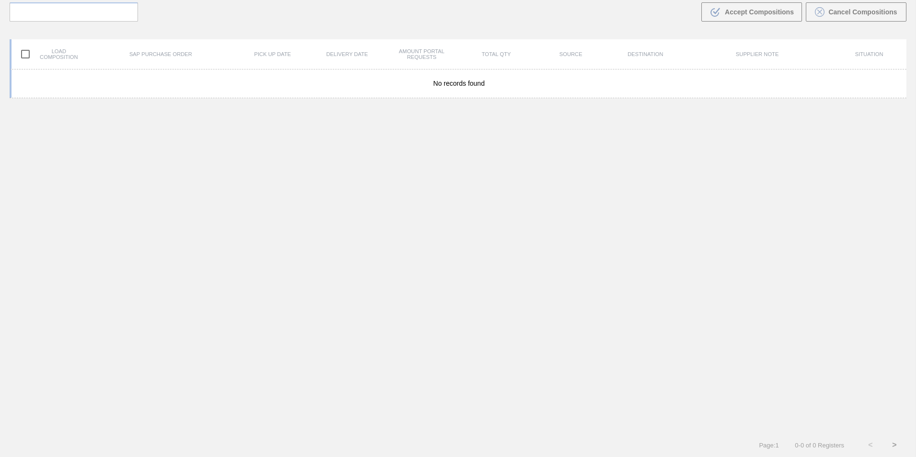
scroll to position [69, 0]
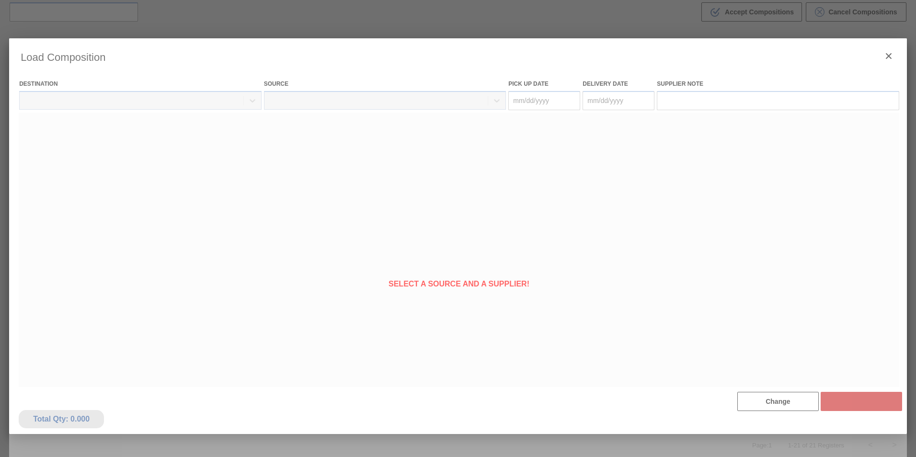
type Date "[DATE]"
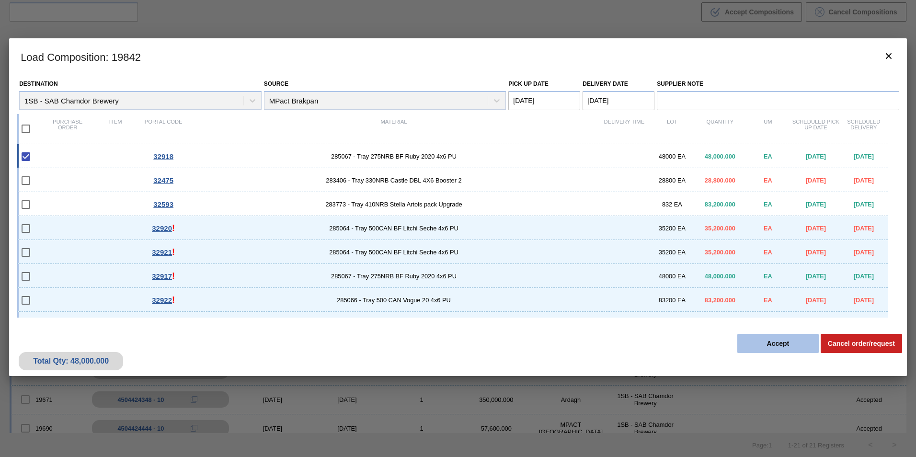
click at [774, 341] on button "Accept" at bounding box center [777, 343] width 81 height 19
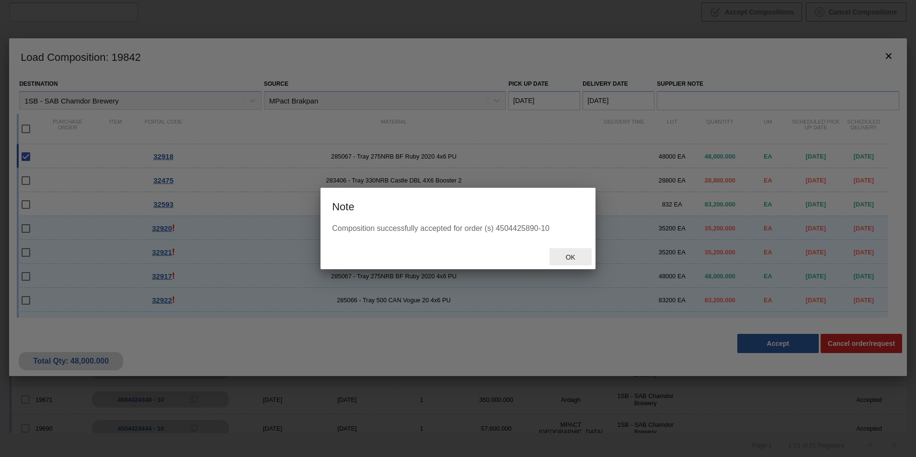
click at [572, 256] on span "Ok" at bounding box center [570, 257] width 25 height 8
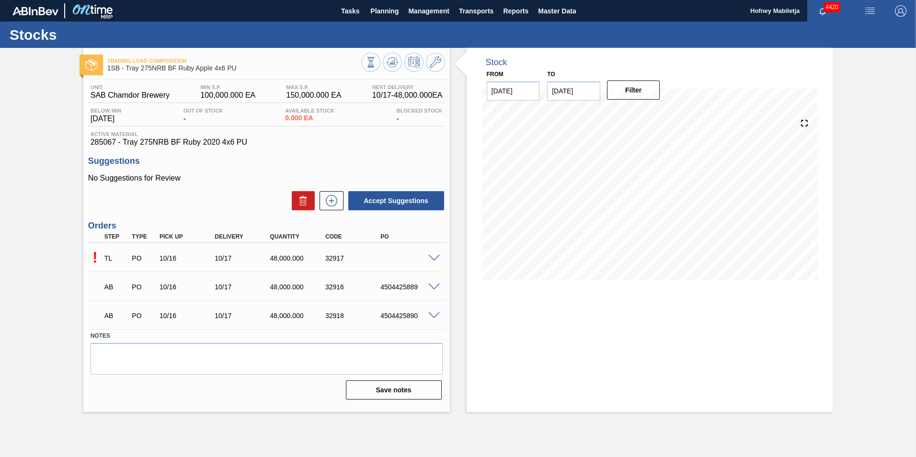
click at [434, 258] on span at bounding box center [433, 258] width 11 height 7
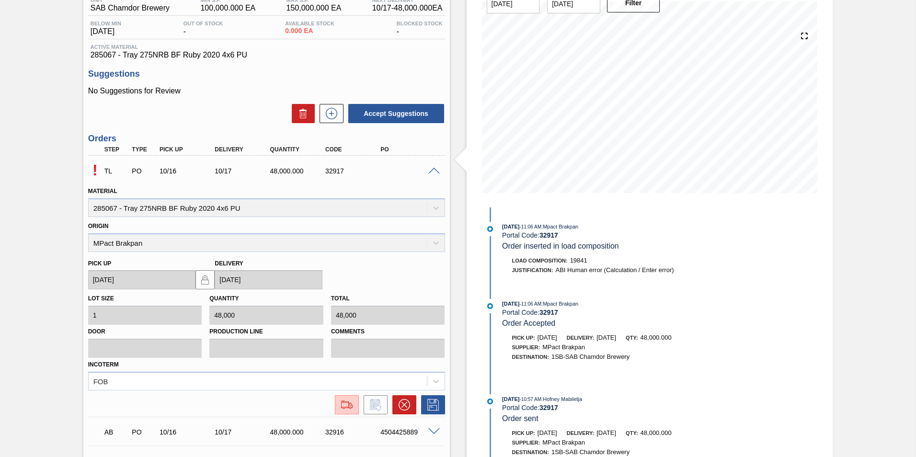
scroll to position [96, 0]
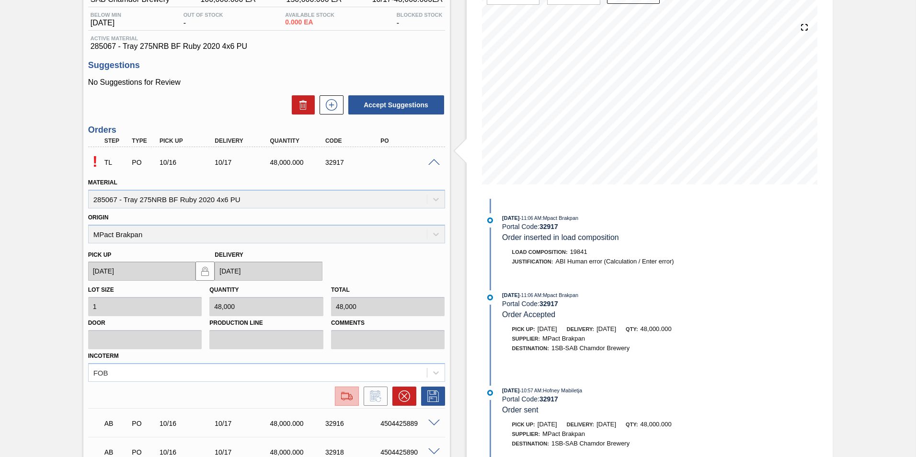
click at [344, 396] on img at bounding box center [346, 396] width 15 height 11
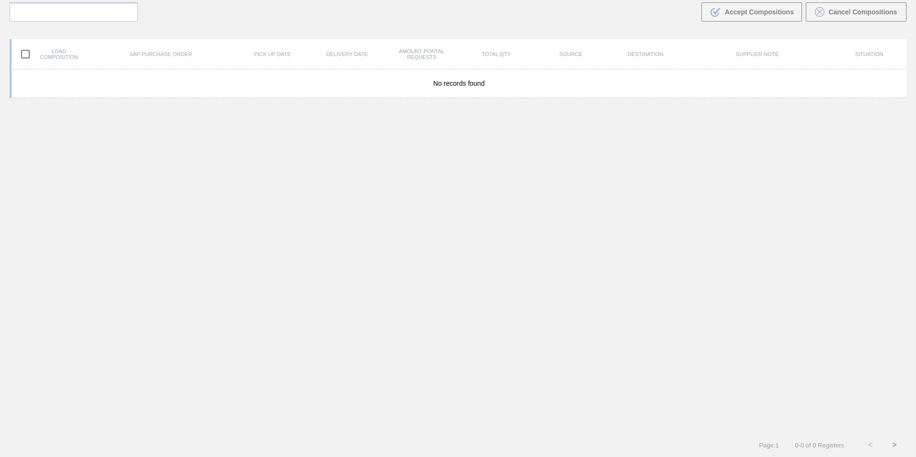
scroll to position [69, 0]
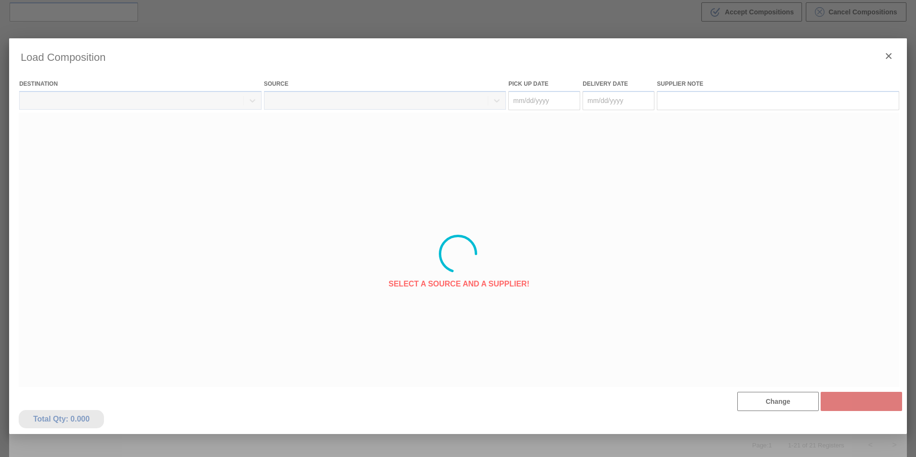
type Date "[DATE]"
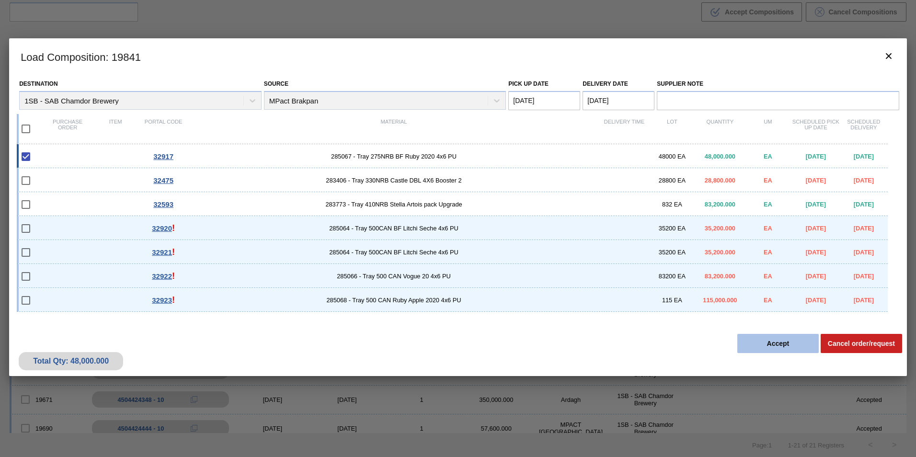
click at [772, 334] on button "Accept" at bounding box center [777, 343] width 81 height 19
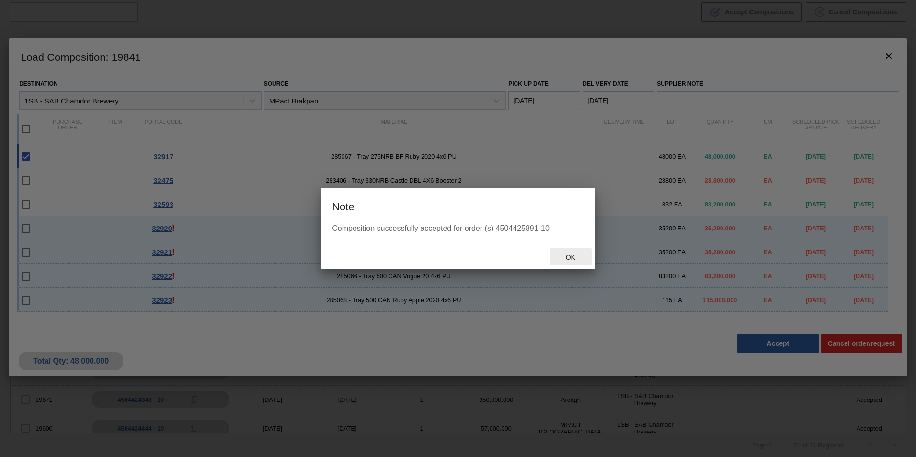
click at [570, 258] on span "Ok" at bounding box center [570, 257] width 25 height 8
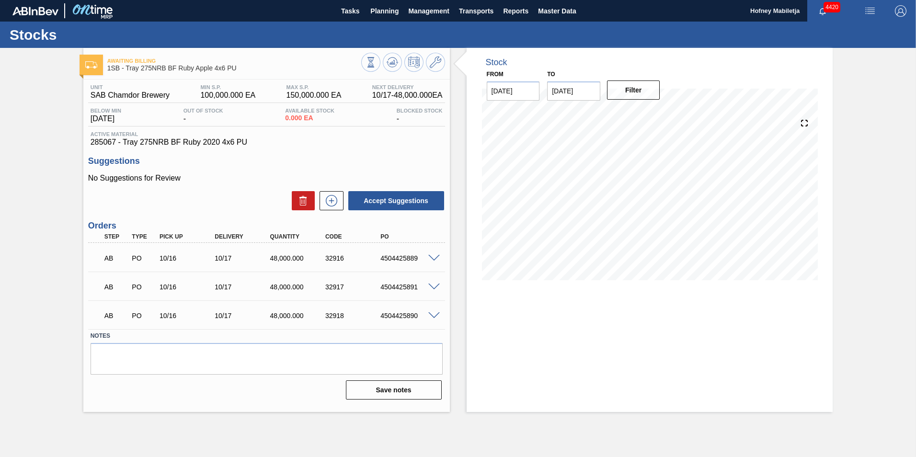
drag, startPoint x: 442, startPoint y: 293, endPoint x: 448, endPoint y: 300, distance: 9.2
click at [448, 300] on div "Unit SAB Chamdor Brewery MIN S.P. 100,000.000 EA MAX S.P. 150,000.000 EA Next D…" at bounding box center [266, 241] width 367 height 323
drag, startPoint x: 448, startPoint y: 300, endPoint x: 409, endPoint y: 167, distance: 139.2
click at [409, 167] on div "Suggestions No Suggestions for Review Accept Suggestions" at bounding box center [266, 183] width 357 height 55
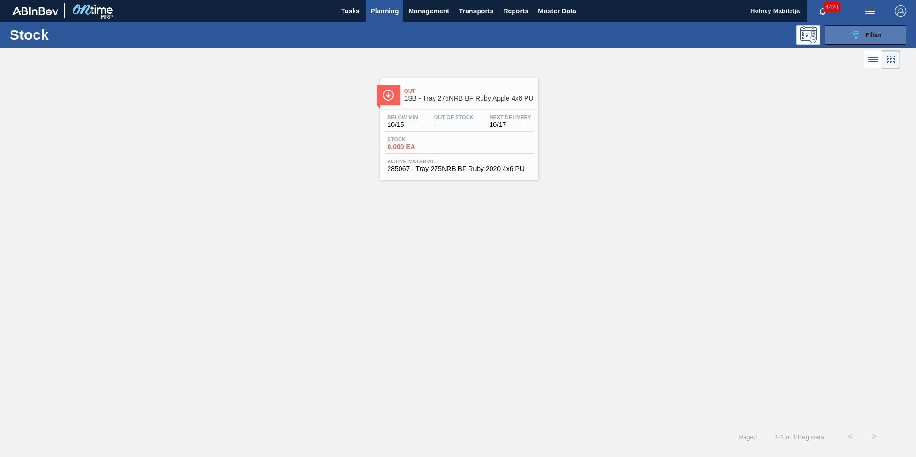
click at [878, 32] on span "Filter" at bounding box center [873, 35] width 16 height 8
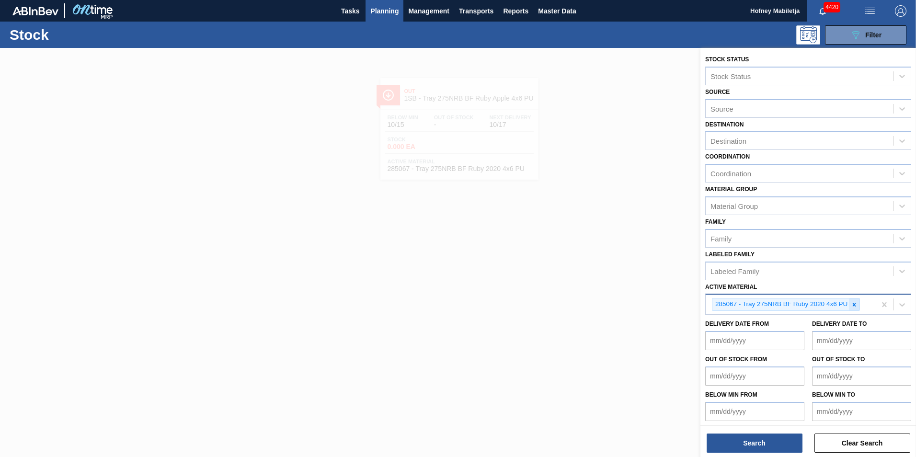
click at [854, 300] on div at bounding box center [854, 305] width 11 height 12
paste Material "285054"
type Material "285054"
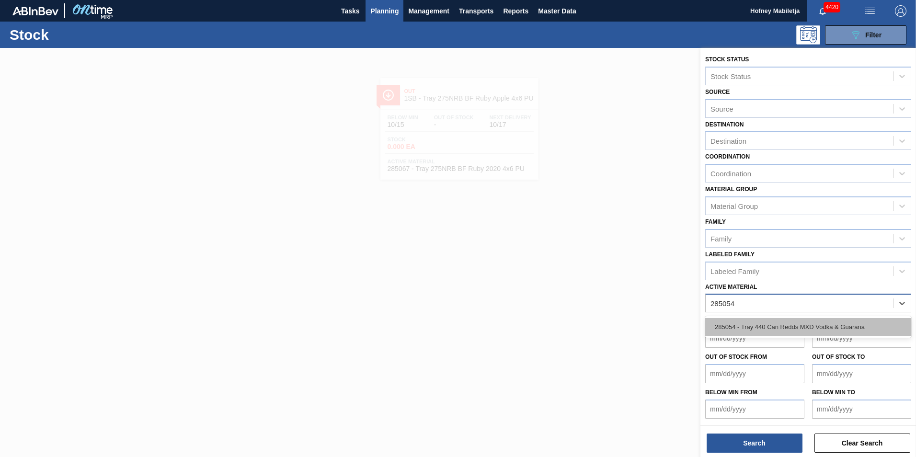
click at [821, 325] on div "285054 - Tray 440 Can Redds MXD Vodka & Guarana" at bounding box center [808, 327] width 206 height 18
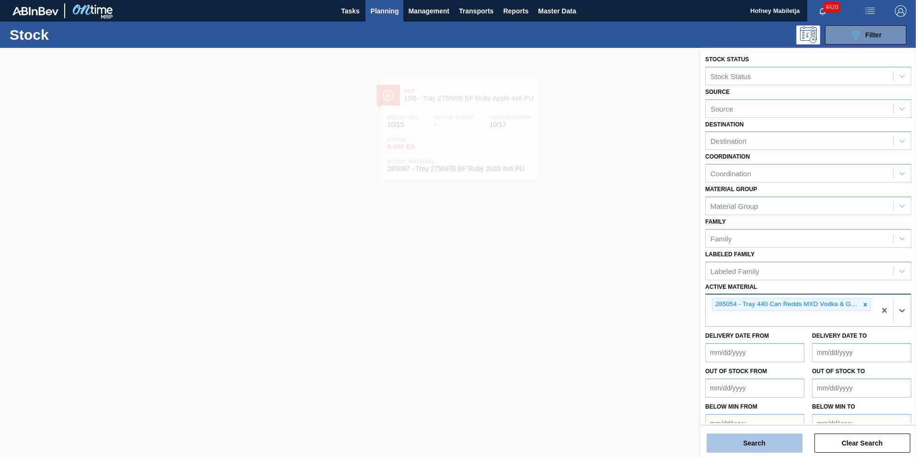
click at [776, 443] on button "Search" at bounding box center [755, 443] width 96 height 19
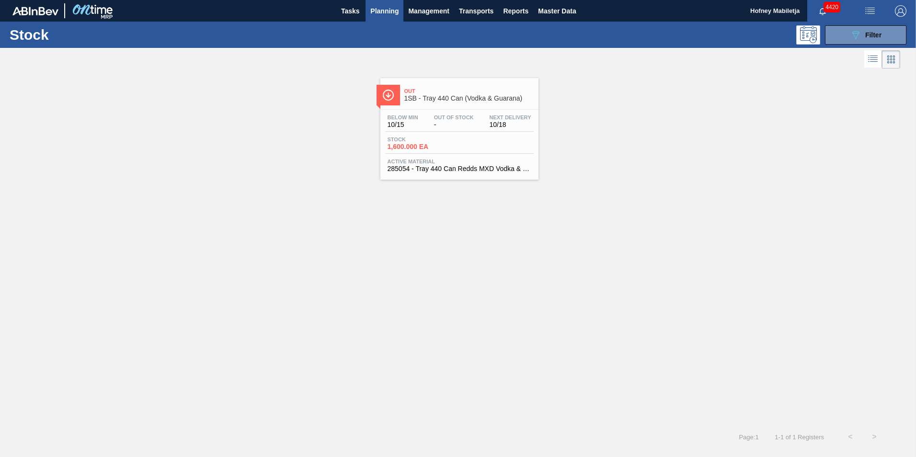
click at [453, 136] on div "Below Min 10/15 Out Of Stock - Next Delivery 10/18 Stock 1,600.000 EA Active Ma…" at bounding box center [459, 142] width 158 height 65
click at [882, 37] on button "089F7B8B-B2A5-4AFE-B5C0-19BA573D28AC Filter" at bounding box center [865, 34] width 81 height 19
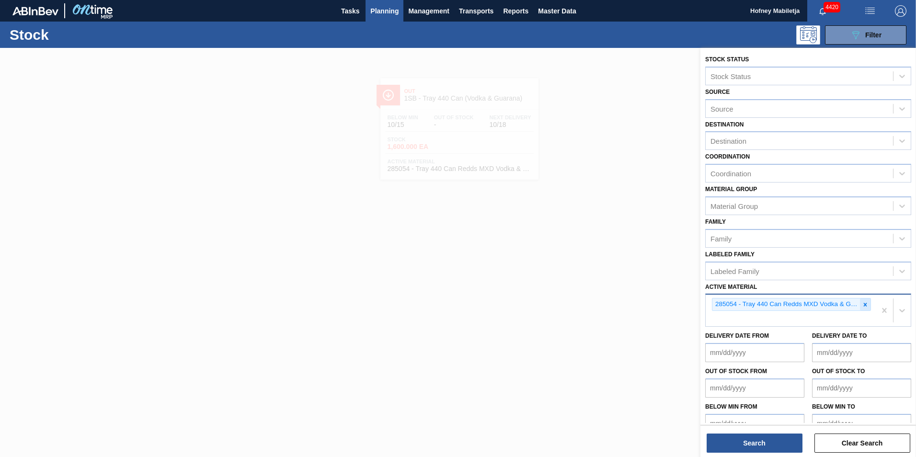
click at [865, 305] on icon at bounding box center [865, 304] width 3 height 3
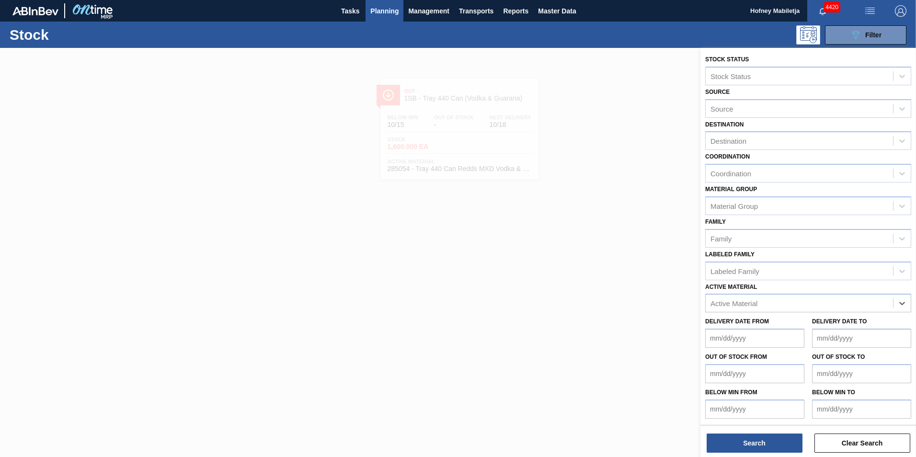
paste Material "285064"
type Material "285064"
click at [782, 324] on div "285064 - Tray 500CAN BF Litchi Seche 4x6 PU" at bounding box center [808, 327] width 206 height 18
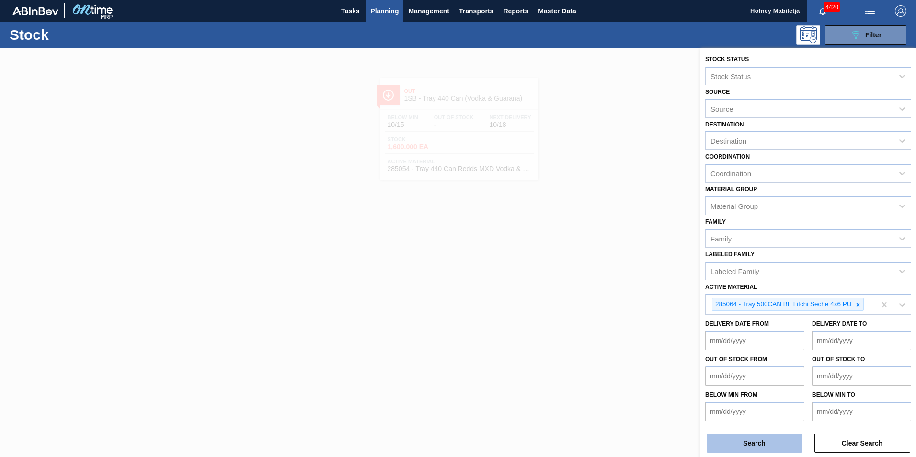
click at [752, 439] on button "Search" at bounding box center [755, 443] width 96 height 19
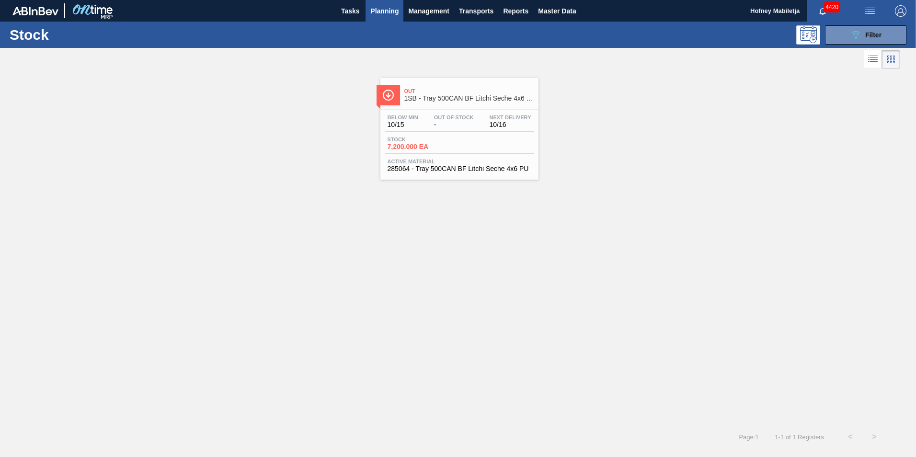
click at [457, 131] on div "Below Min 10/15 Out Of Stock - Next Delivery 10/16" at bounding box center [459, 123] width 149 height 17
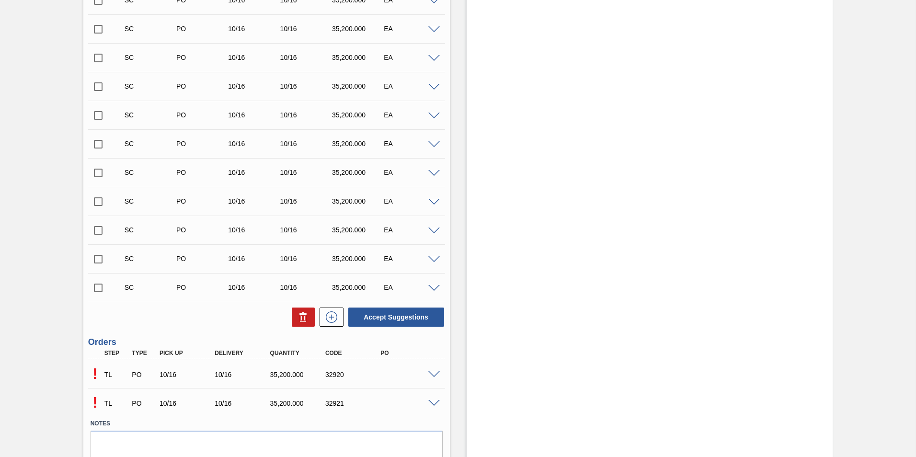
scroll to position [709, 0]
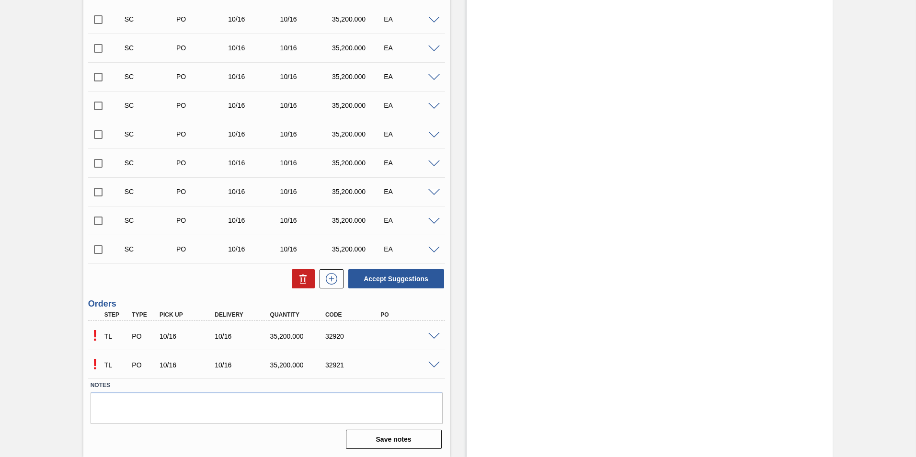
click at [431, 336] on span at bounding box center [433, 336] width 11 height 7
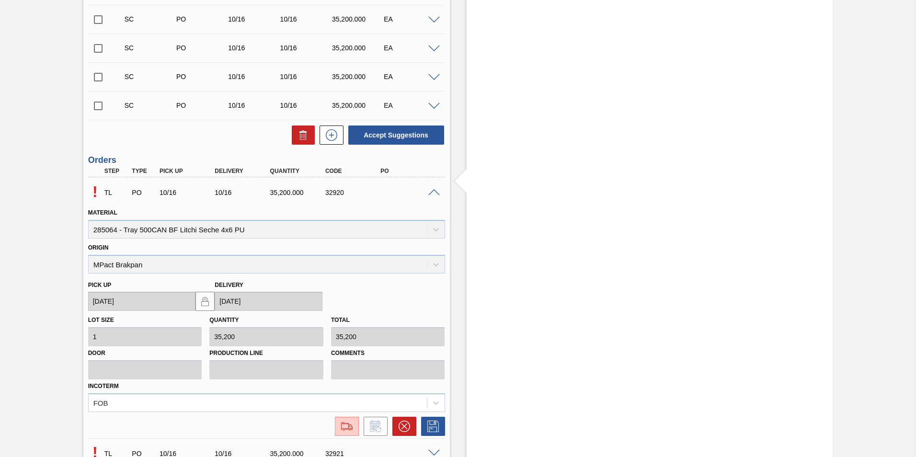
scroll to position [942, 0]
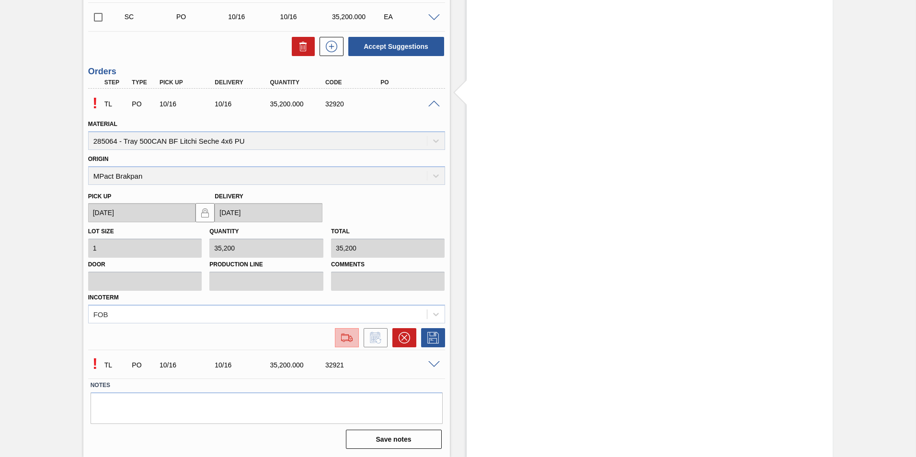
click at [347, 337] on img at bounding box center [346, 337] width 15 height 11
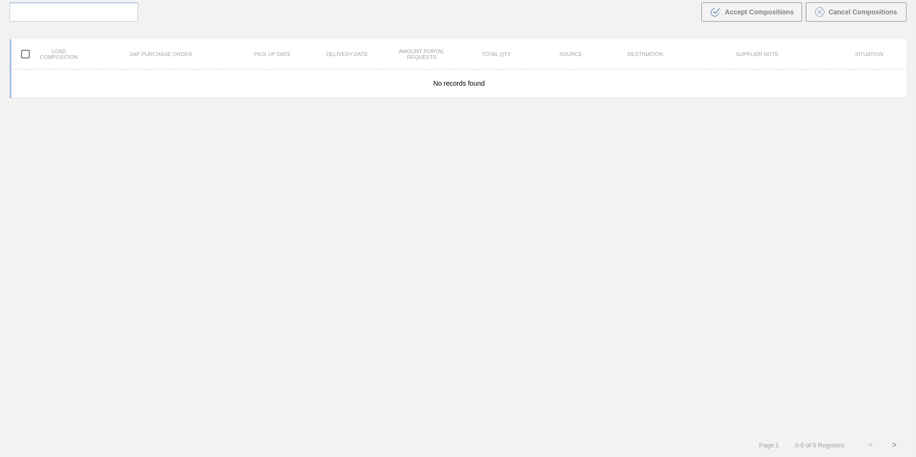
scroll to position [69, 0]
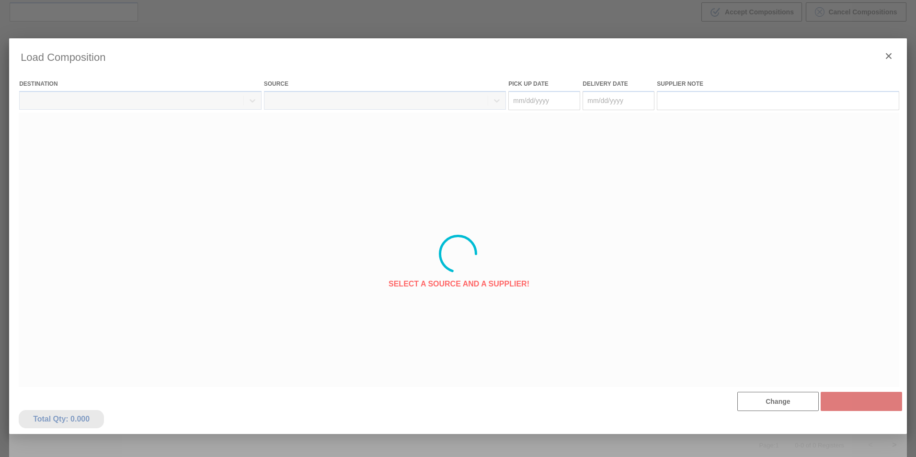
type Date "[DATE]"
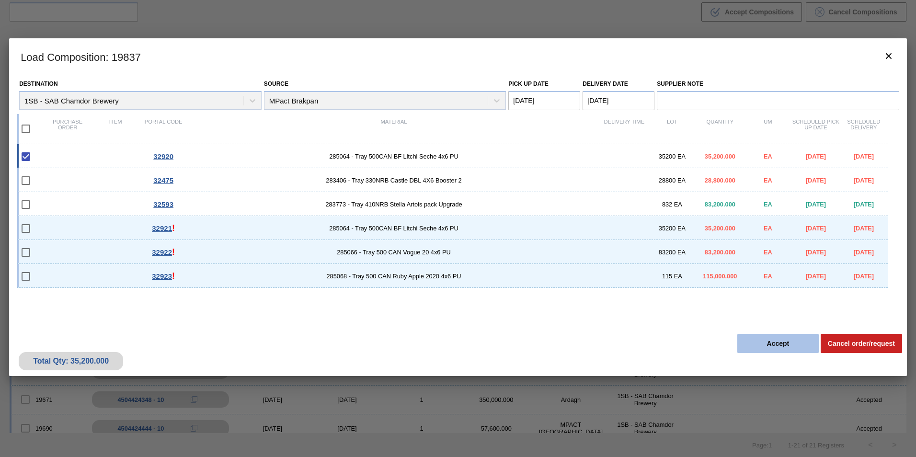
click at [792, 339] on button "Accept" at bounding box center [777, 343] width 81 height 19
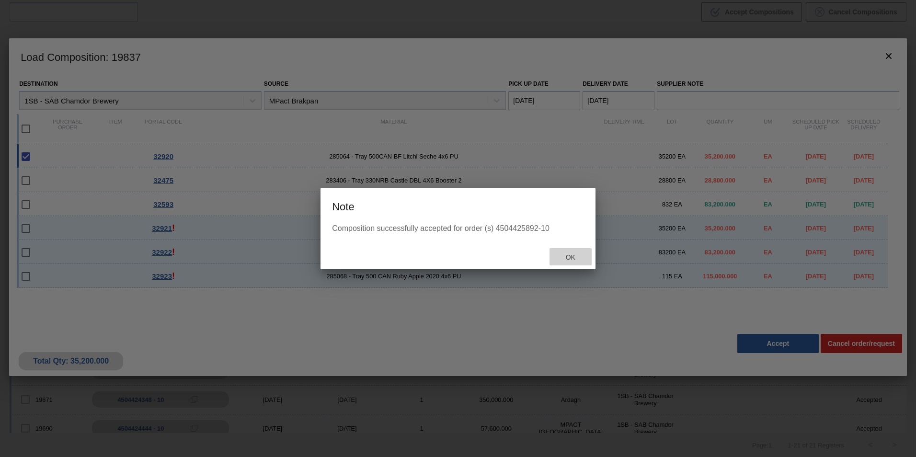
click at [570, 257] on span "Ok" at bounding box center [570, 257] width 25 height 8
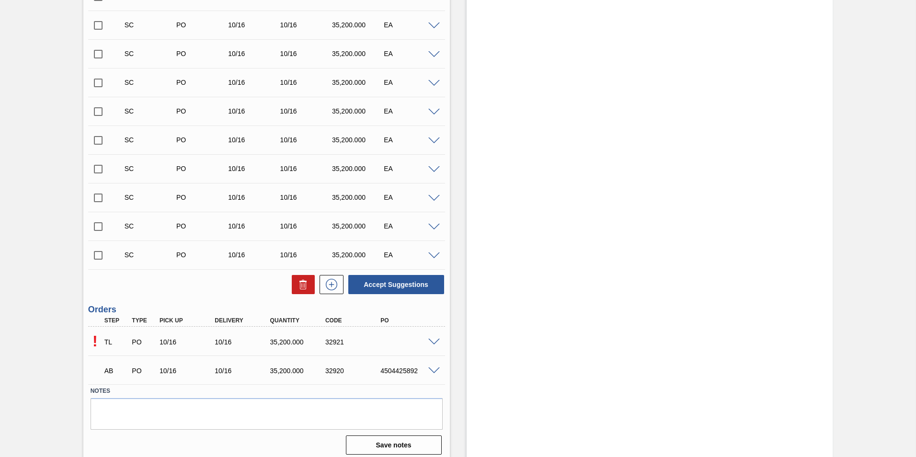
scroll to position [709, 0]
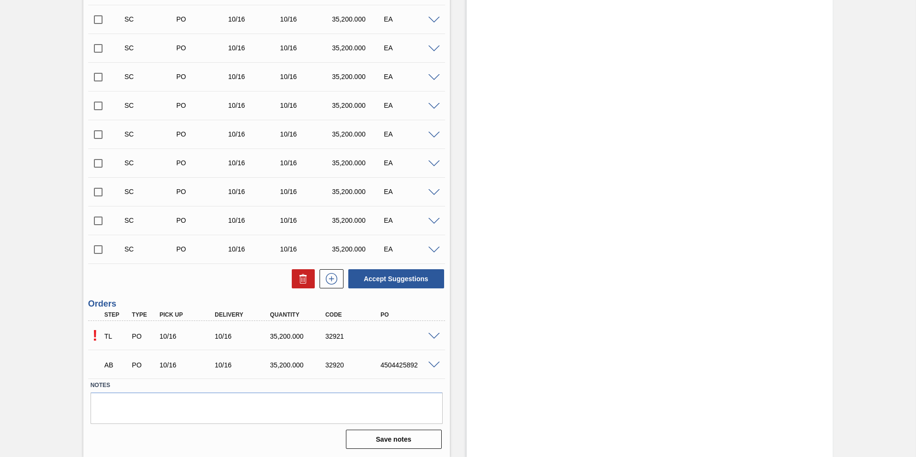
click at [435, 335] on span at bounding box center [433, 336] width 11 height 7
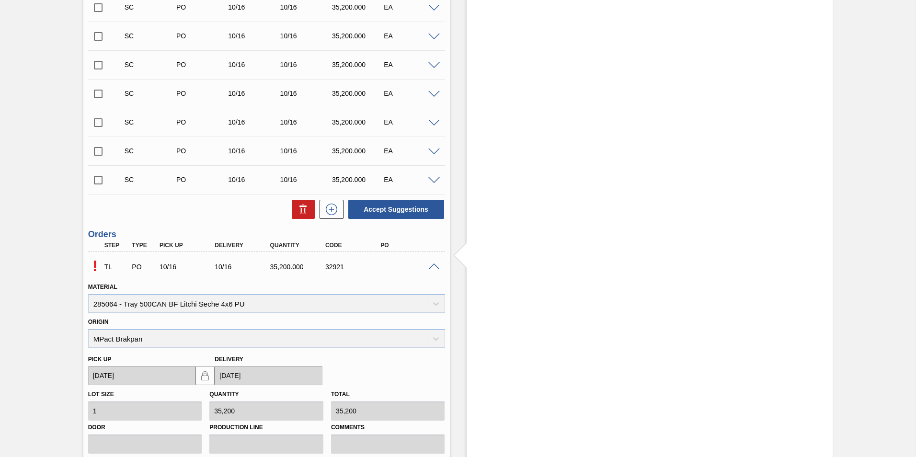
scroll to position [901, 0]
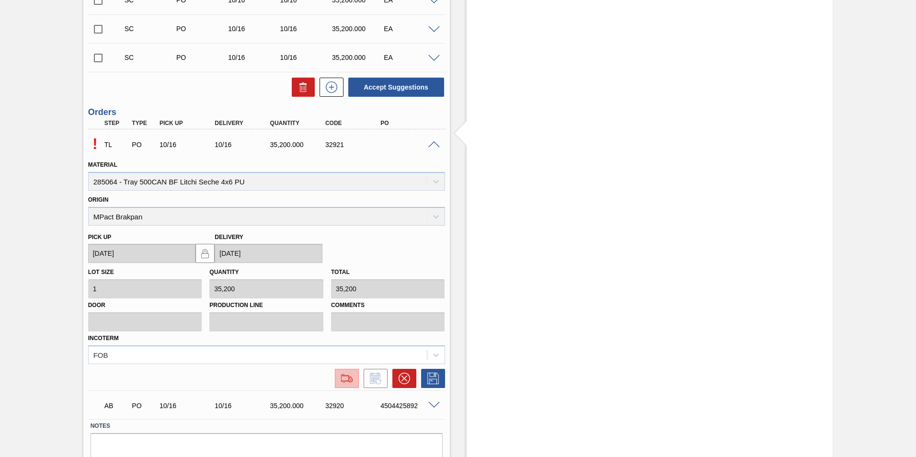
click at [349, 378] on img at bounding box center [346, 378] width 15 height 11
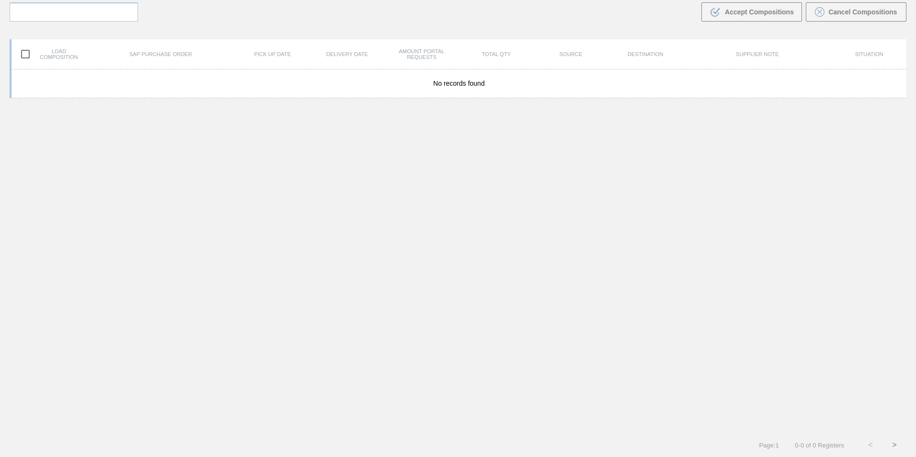
scroll to position [69, 0]
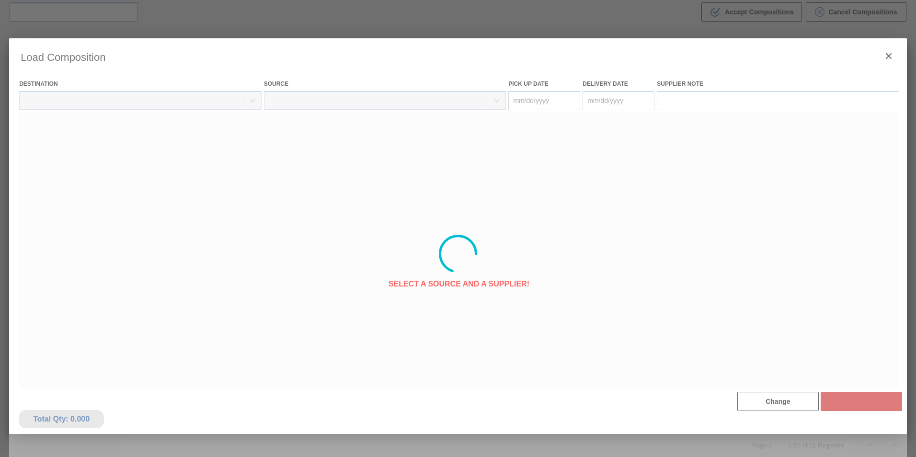
type Date "[DATE]"
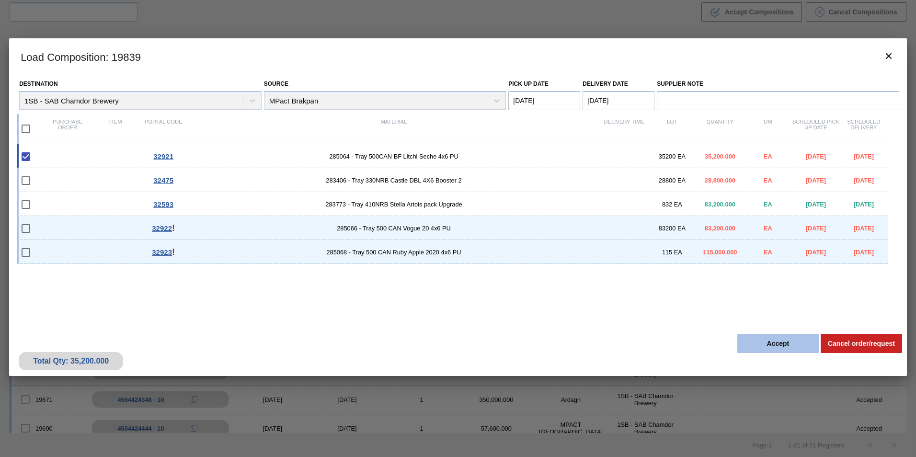
click at [785, 341] on button "Accept" at bounding box center [777, 343] width 81 height 19
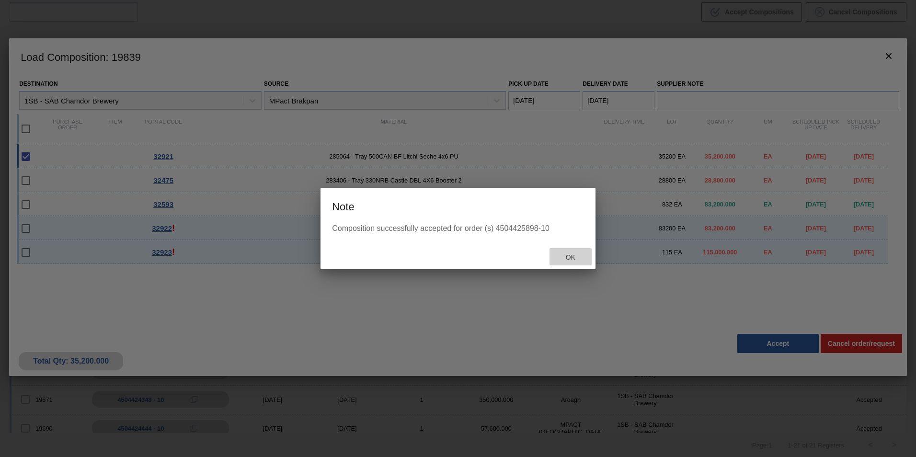
click at [568, 253] on div "Ok" at bounding box center [571, 257] width 42 height 18
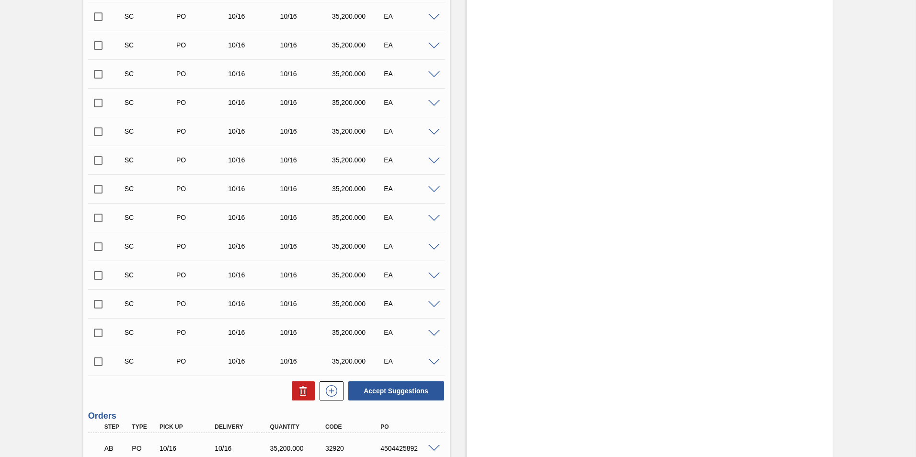
scroll to position [709, 0]
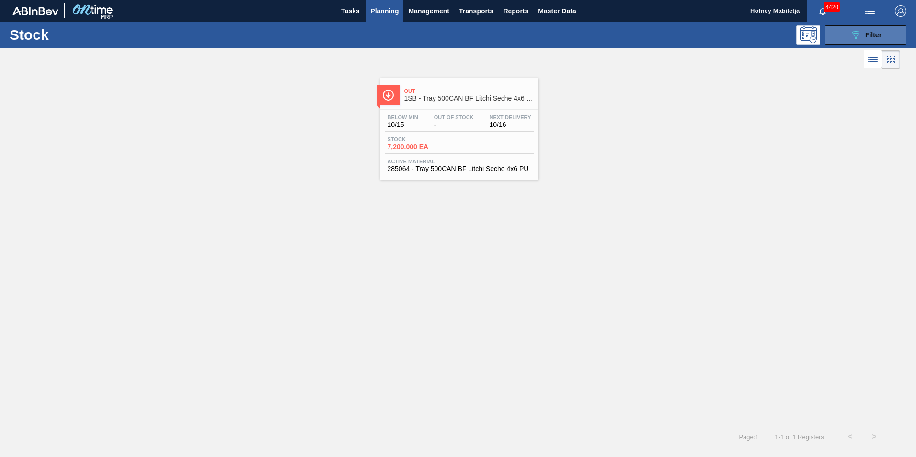
click at [881, 34] on span "Filter" at bounding box center [873, 35] width 16 height 8
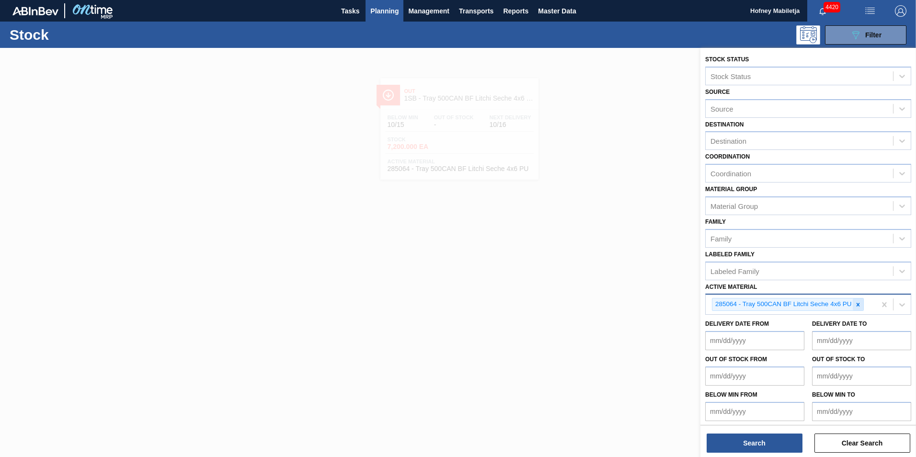
click at [859, 308] on icon at bounding box center [858, 304] width 7 height 7
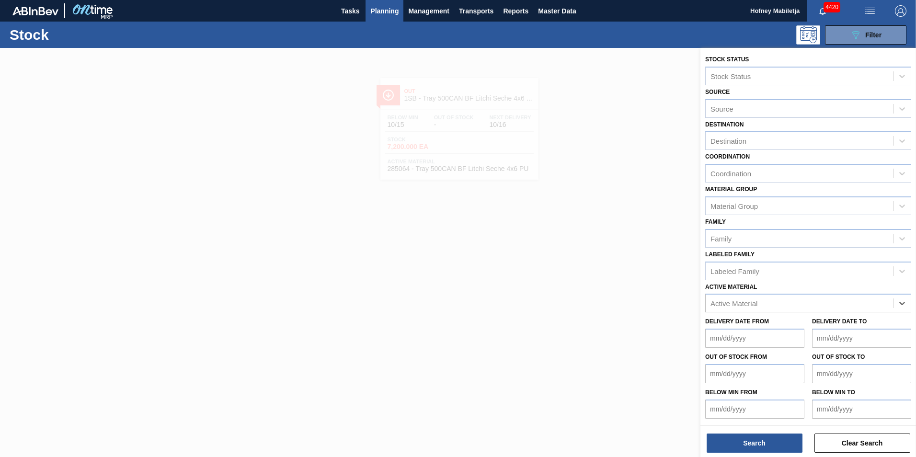
paste Material "285066"
type Material "285066"
click at [775, 323] on div "285066 - Tray 500 CAN Vogue 20 4x6 PU" at bounding box center [808, 327] width 206 height 18
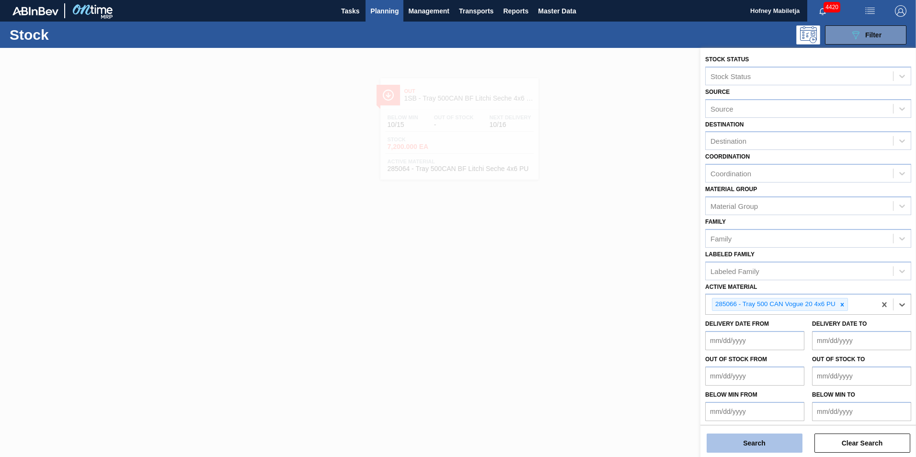
click at [769, 444] on button "Search" at bounding box center [755, 443] width 96 height 19
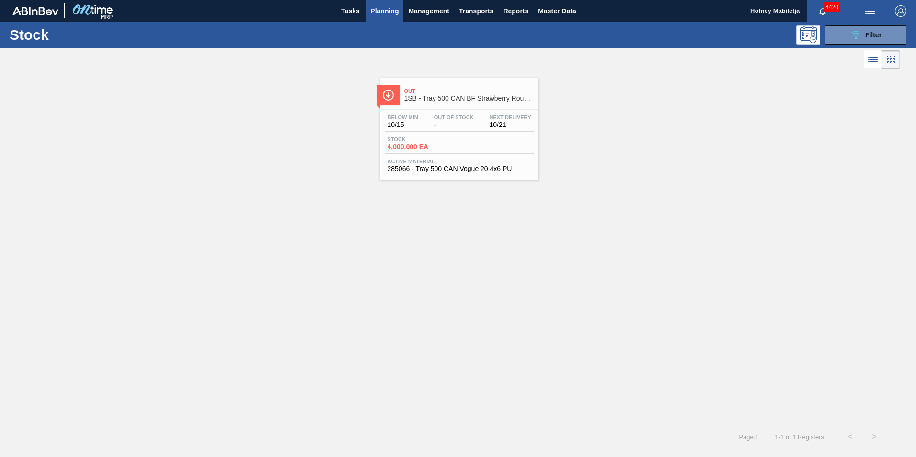
click at [454, 139] on div "Stock 4,000.000 EA" at bounding box center [421, 144] width 72 height 14
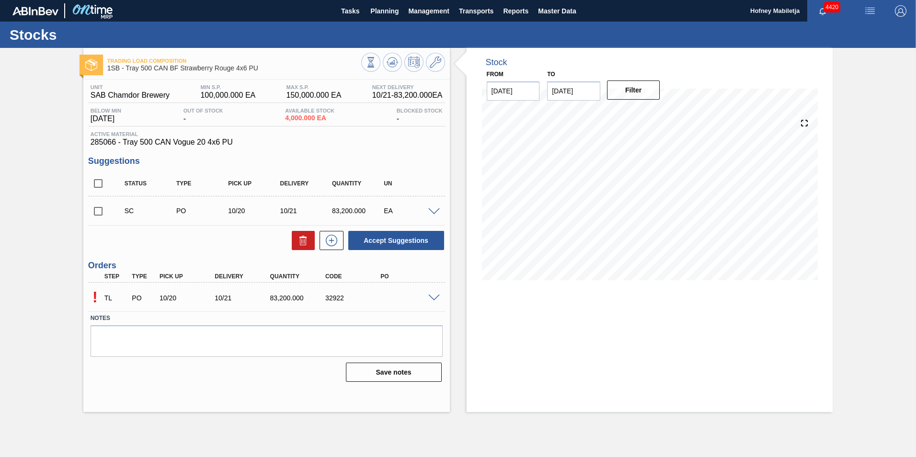
click at [435, 298] on span at bounding box center [433, 298] width 11 height 7
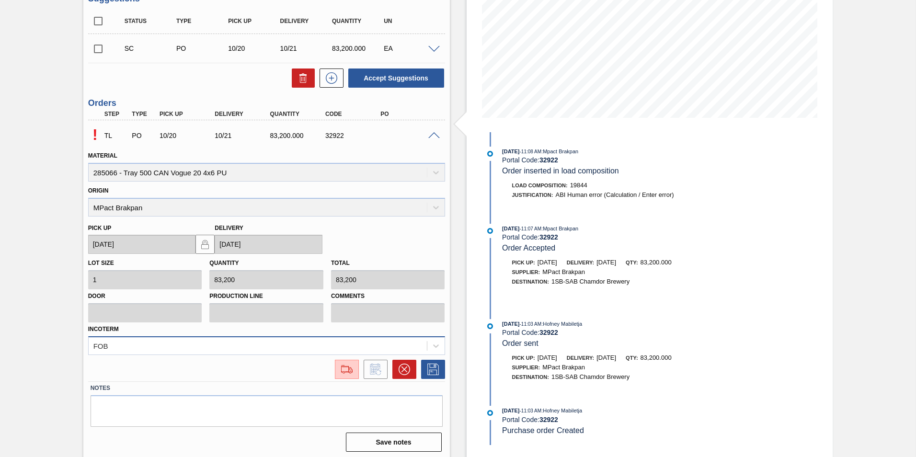
scroll to position [165, 0]
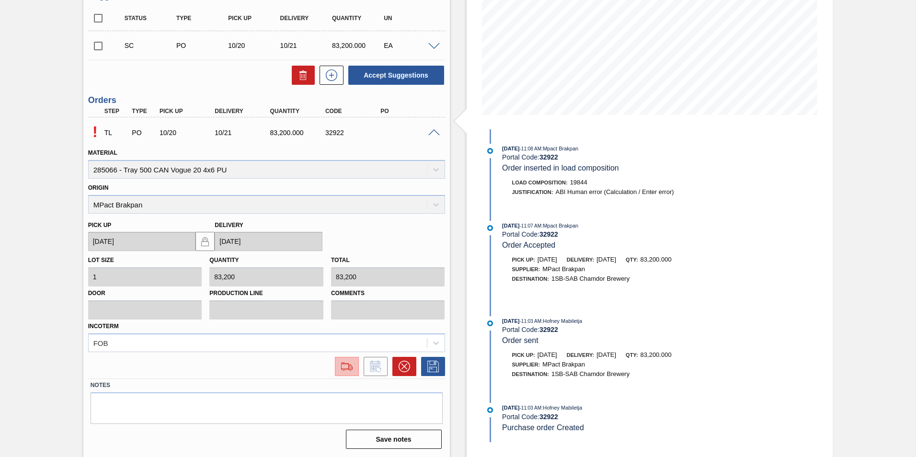
click at [346, 365] on img at bounding box center [346, 366] width 15 height 11
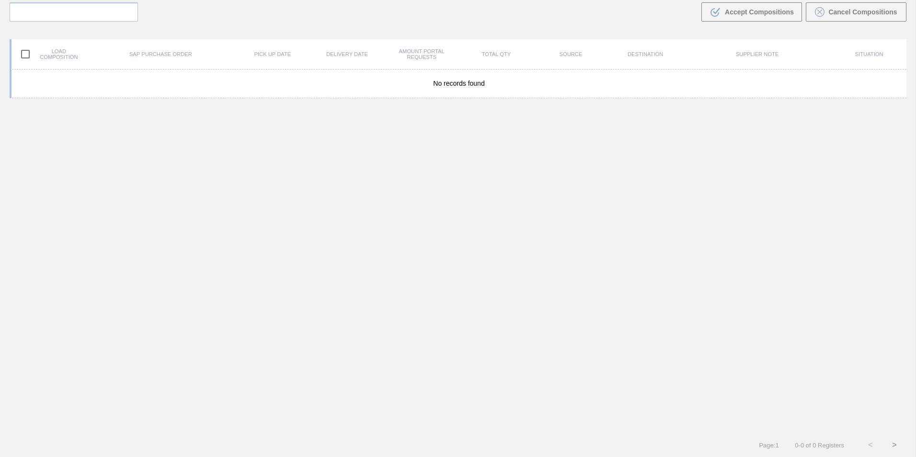
scroll to position [69, 0]
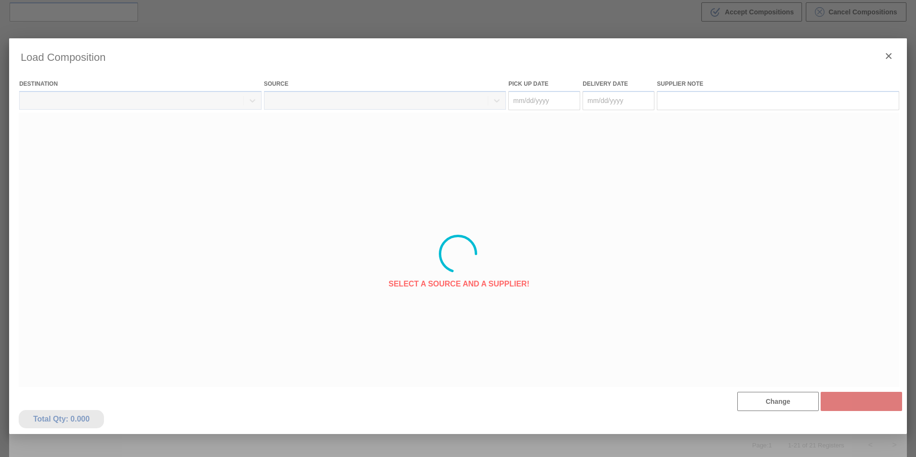
type Date "[DATE]"
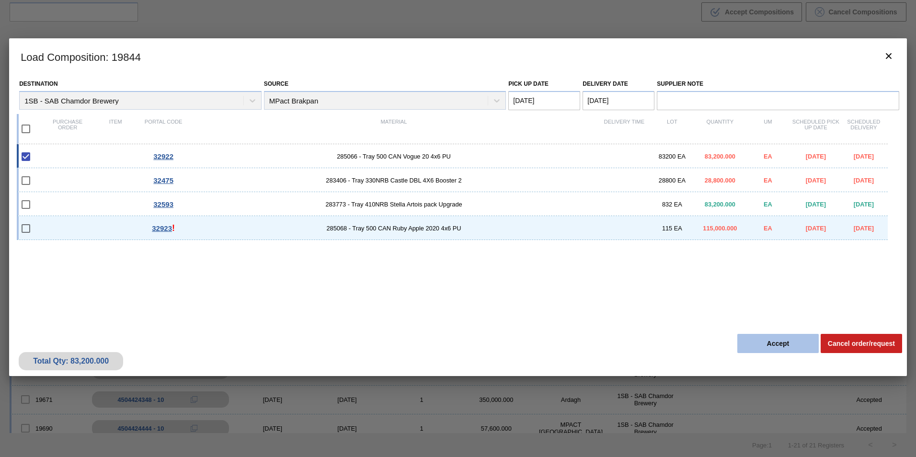
click at [793, 343] on button "Accept" at bounding box center [777, 343] width 81 height 19
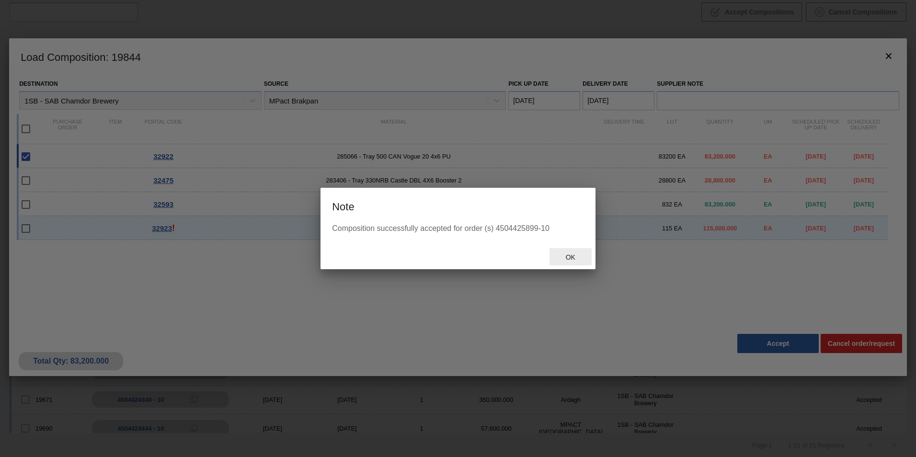
click at [571, 253] on div "Ok" at bounding box center [571, 257] width 42 height 18
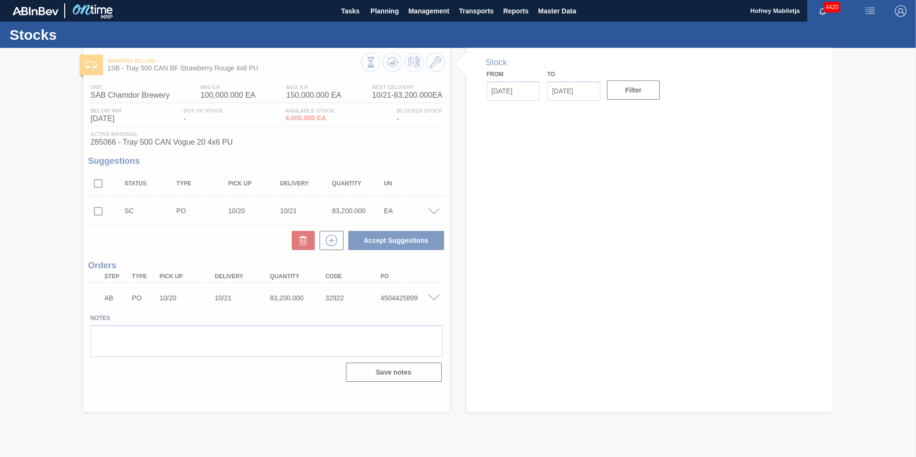
type input "[DATE]"
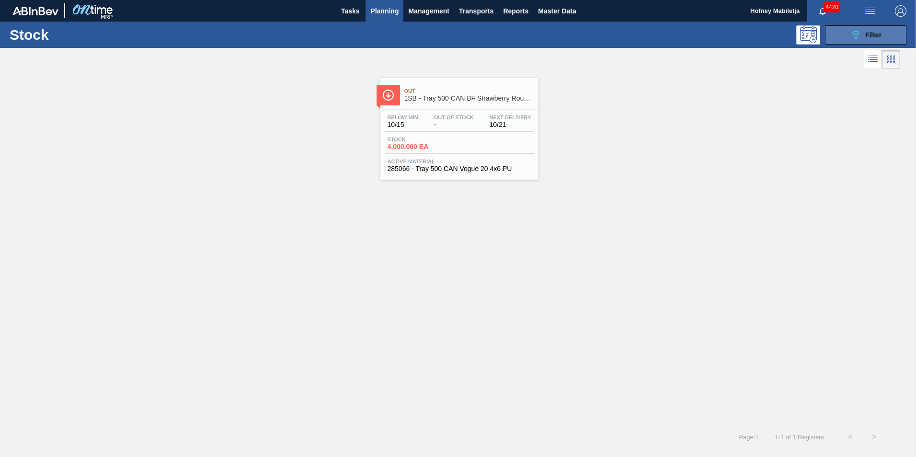
click at [886, 38] on button "089F7B8B-B2A5-4AFE-B5C0-19BA573D28AC Filter" at bounding box center [865, 34] width 81 height 19
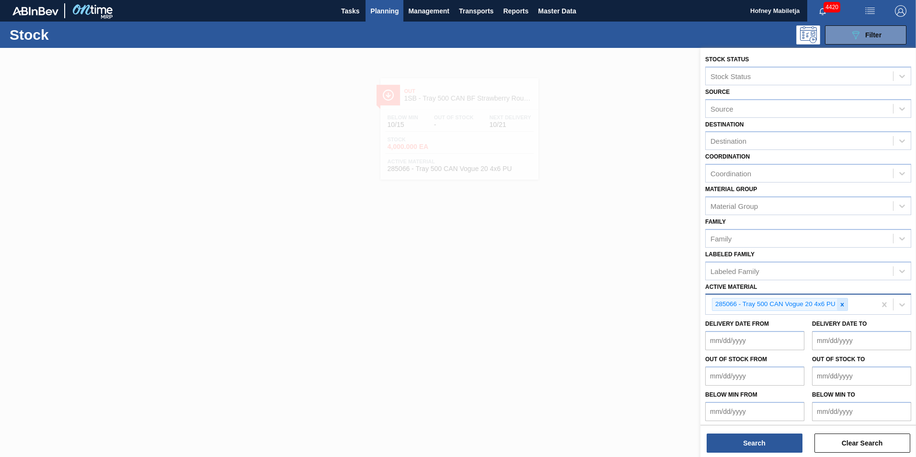
click at [842, 302] on icon at bounding box center [842, 304] width 7 height 7
paste Material "285068"
type Material "285068"
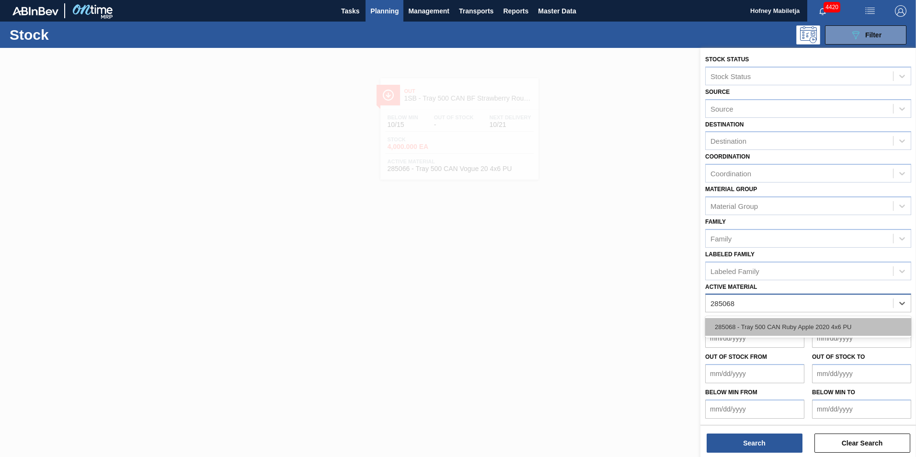
click at [799, 323] on div "285068 - Tray 500 CAN Ruby Apple 2020 4x6 PU" at bounding box center [808, 327] width 206 height 18
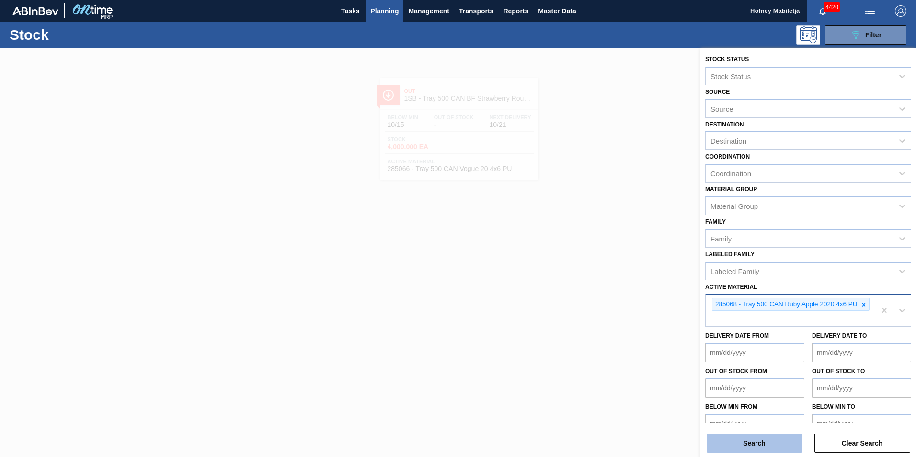
click at [777, 445] on button "Search" at bounding box center [755, 443] width 96 height 19
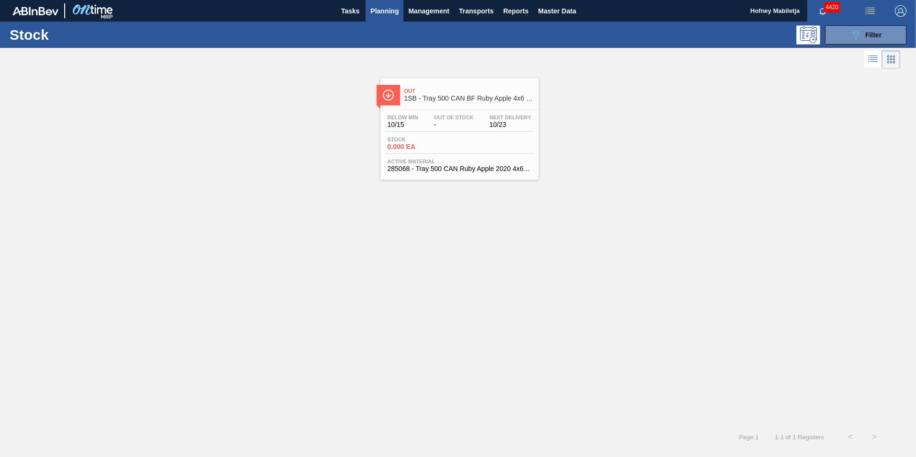
click at [475, 144] on div "Stock 0.000 EA" at bounding box center [459, 145] width 149 height 17
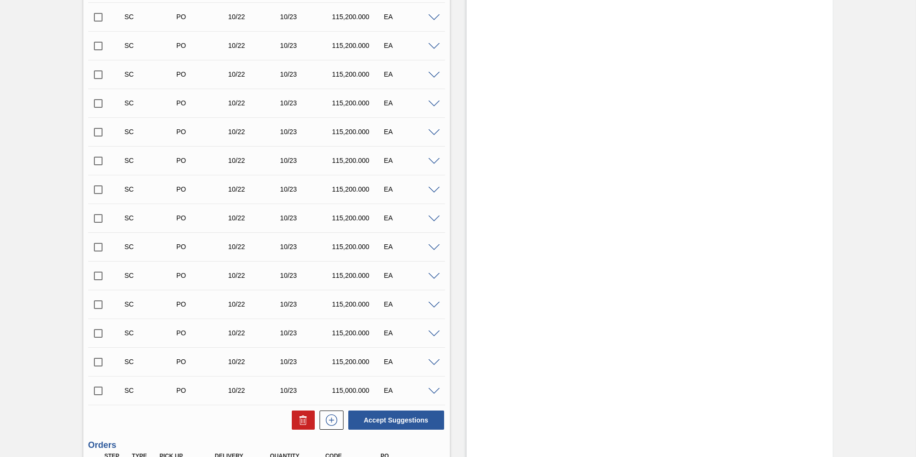
scroll to position [393, 0]
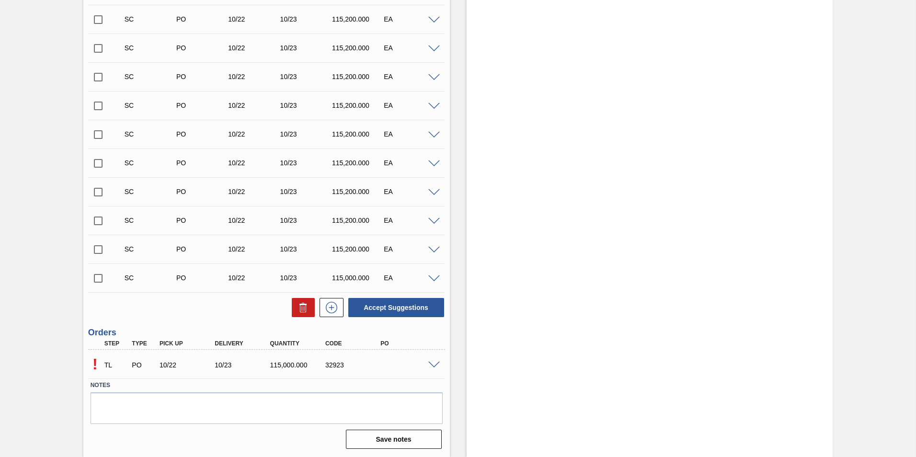
click at [431, 365] on span at bounding box center [433, 365] width 11 height 7
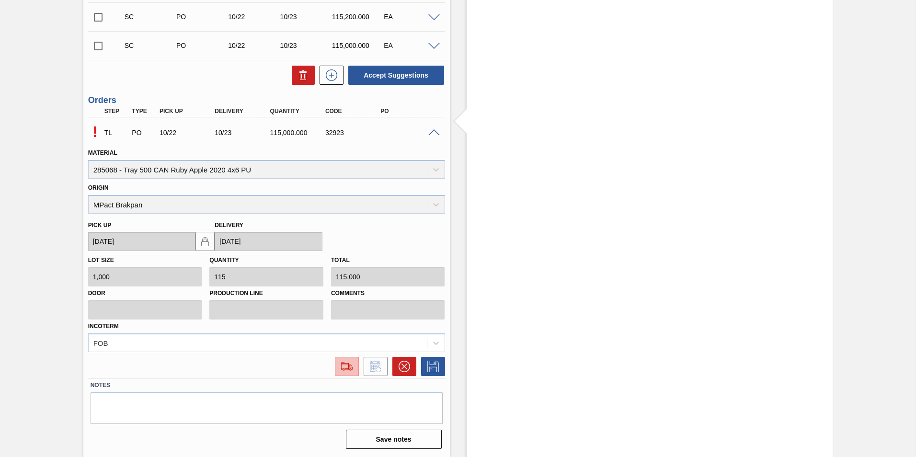
click at [350, 366] on img at bounding box center [346, 366] width 15 height 11
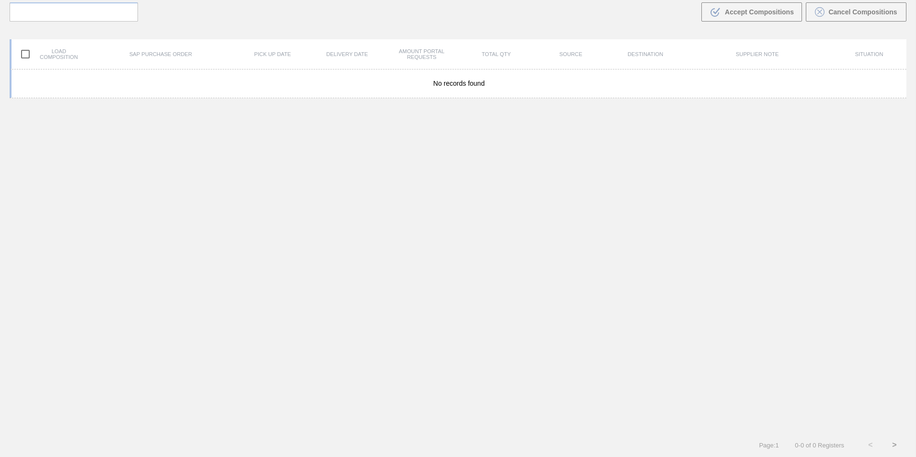
scroll to position [69, 0]
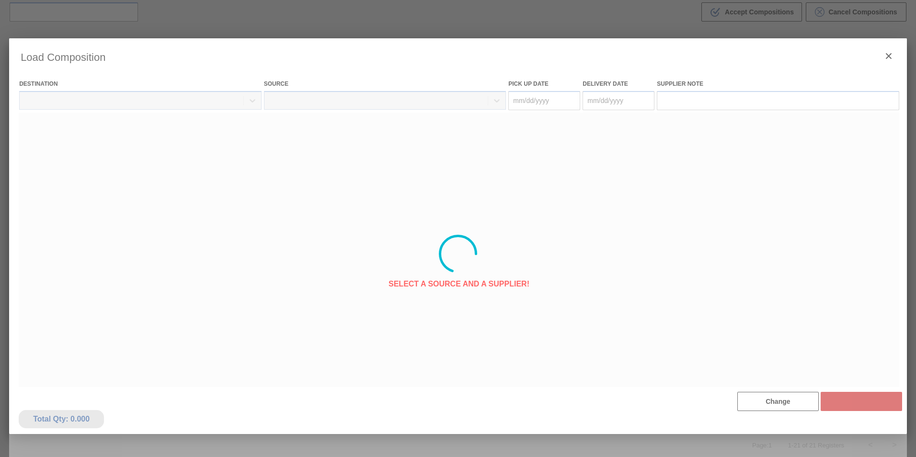
type Date "[DATE]"
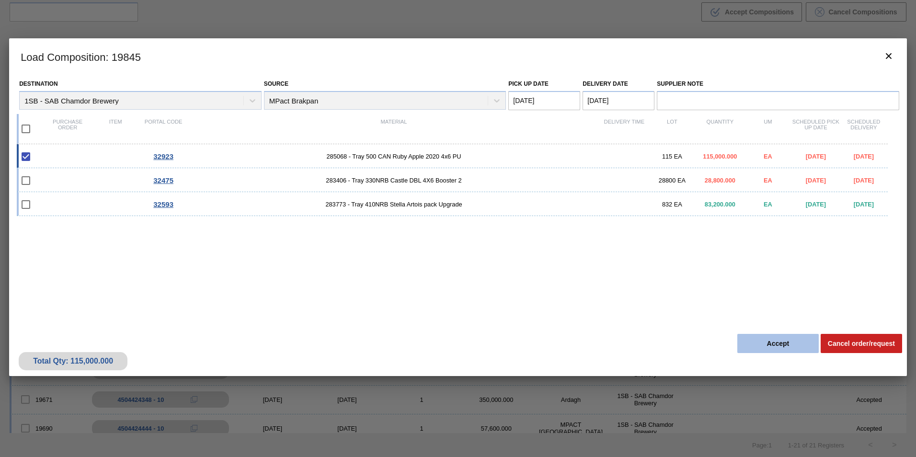
click at [786, 343] on button "Accept" at bounding box center [777, 343] width 81 height 19
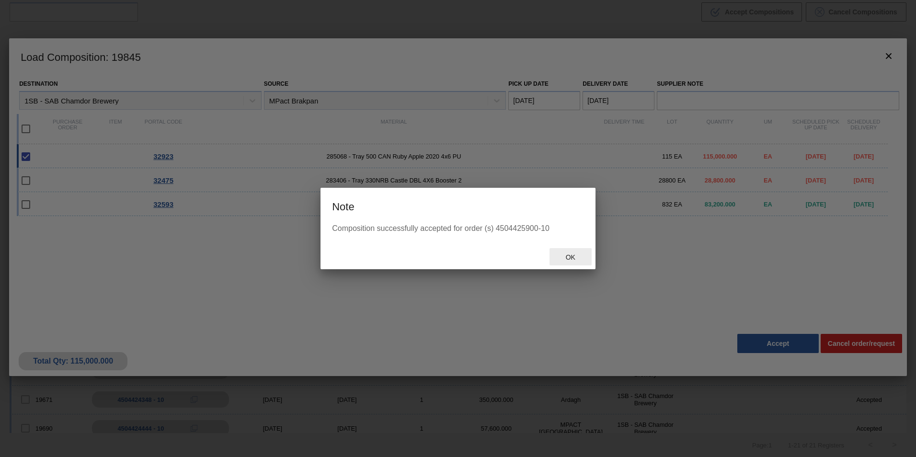
click at [568, 254] on span "Ok" at bounding box center [570, 257] width 25 height 8
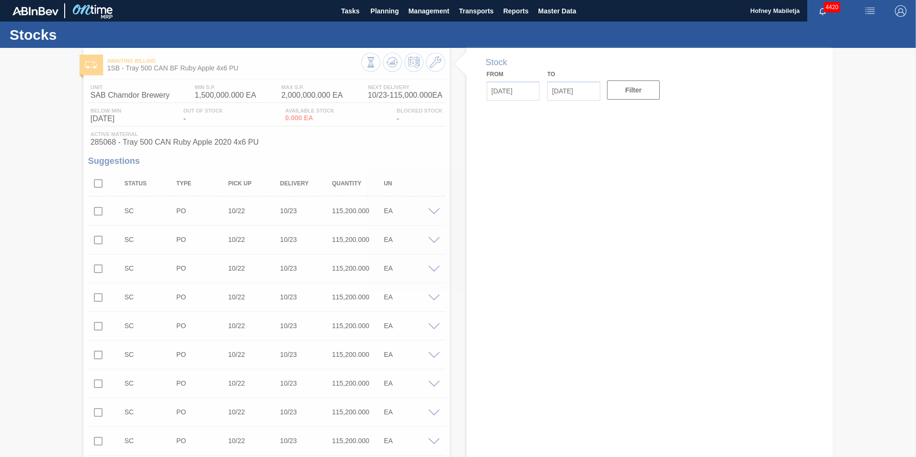
type input "[DATE]"
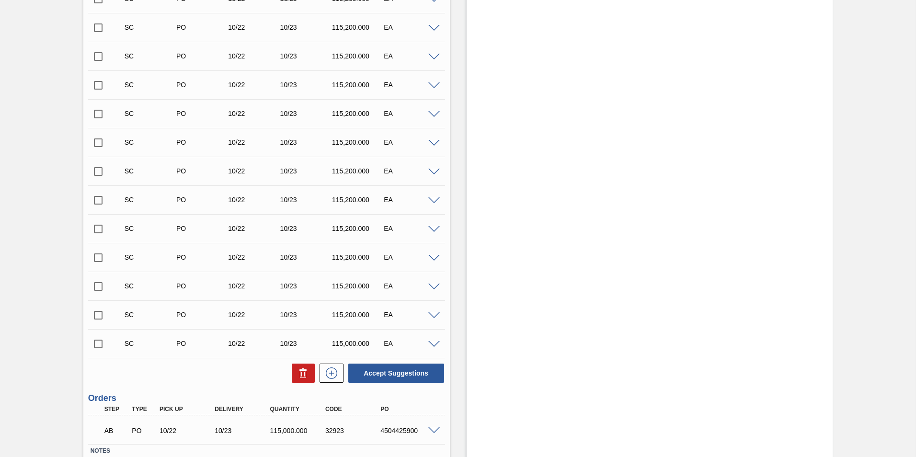
scroll to position [393, 0]
